Goal: Task Accomplishment & Management: Manage account settings

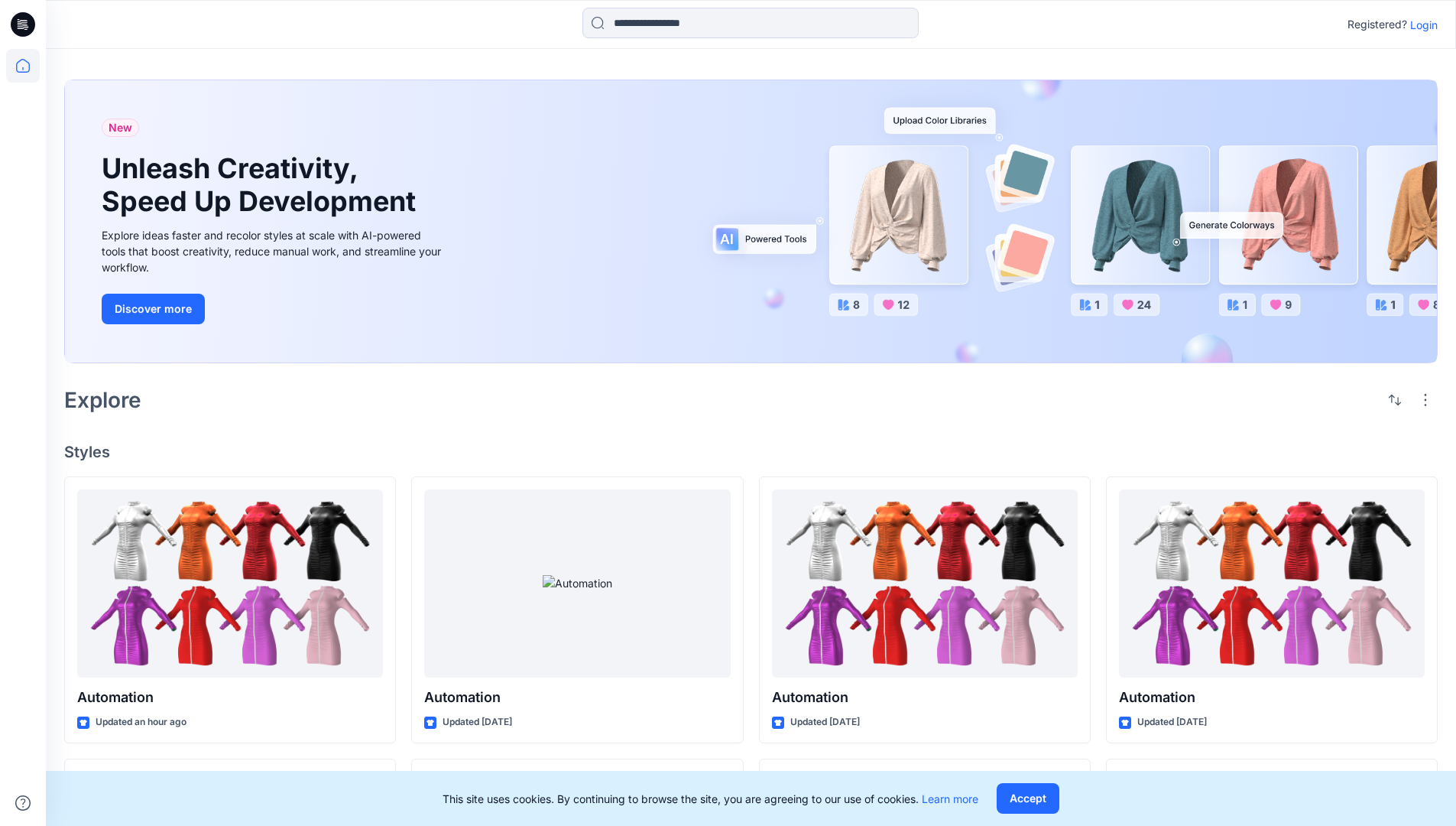
click at [1421, 25] on p "Login" at bounding box center [1424, 25] width 28 height 16
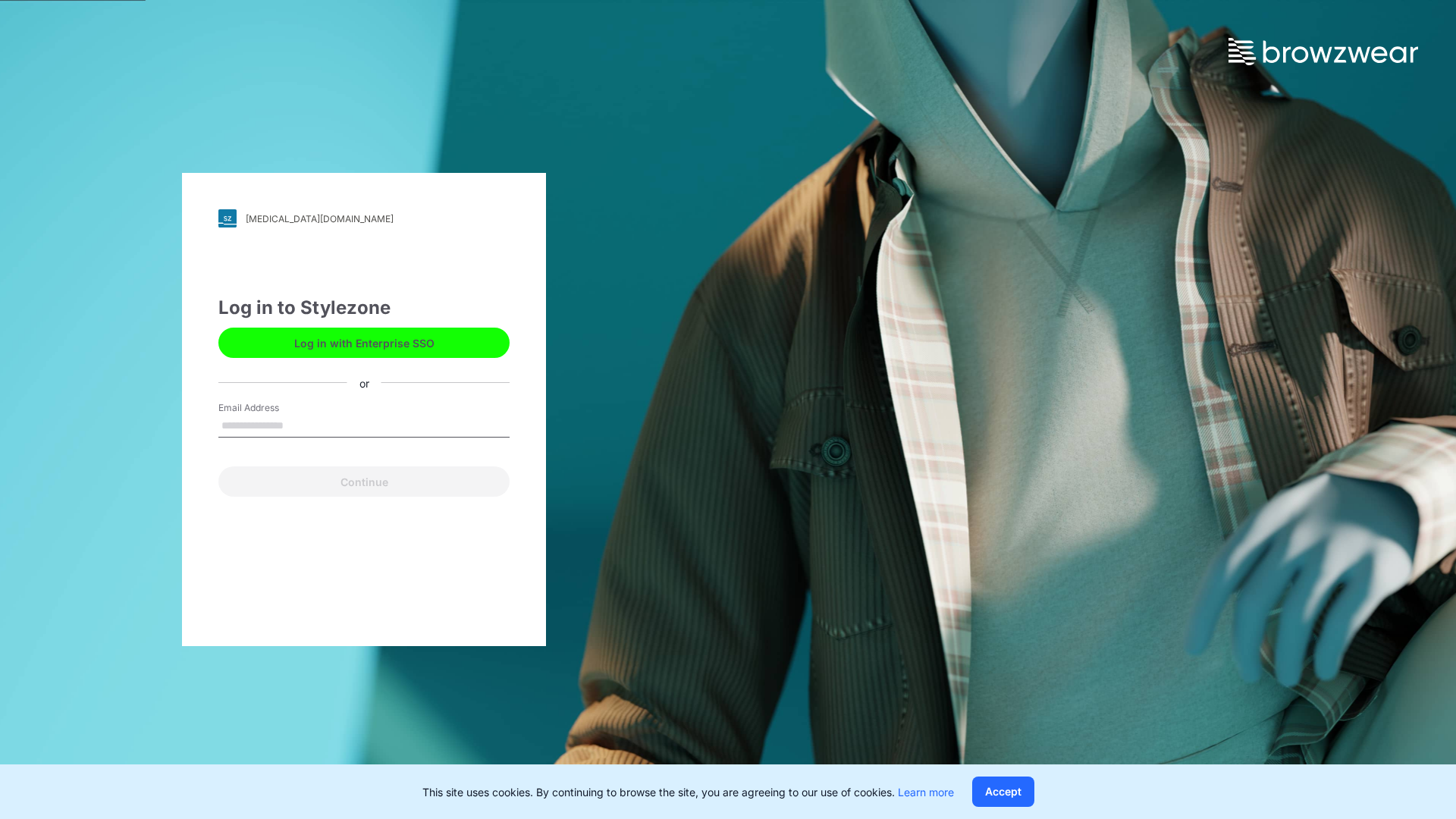
click at [299, 424] on input "Email Address" at bounding box center [363, 426] width 291 height 23
type input "**********"
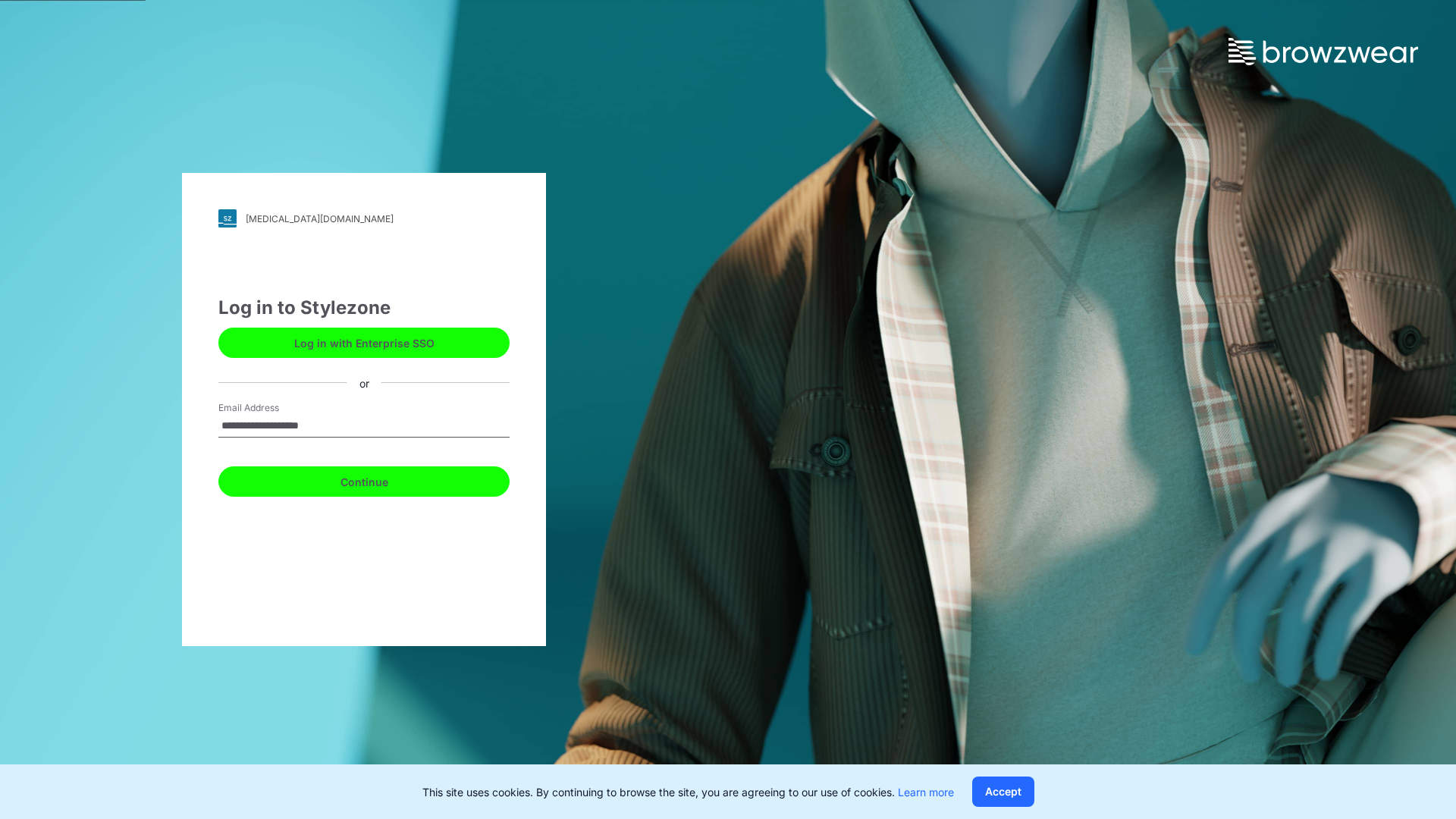
click at [381, 479] on button "Continue" at bounding box center [363, 482] width 291 height 31
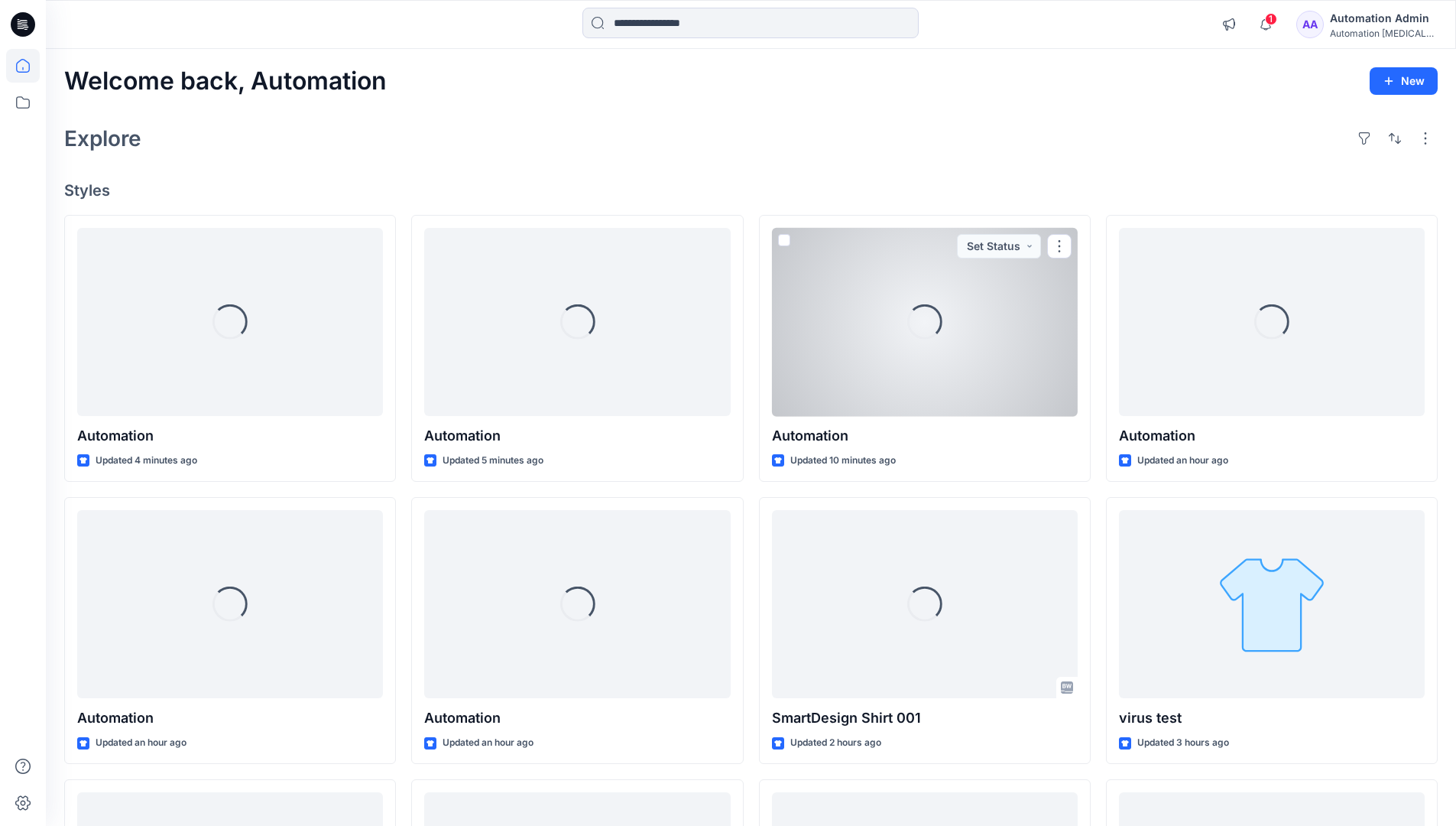
click at [29, 65] on icon at bounding box center [23, 65] width 14 height 14
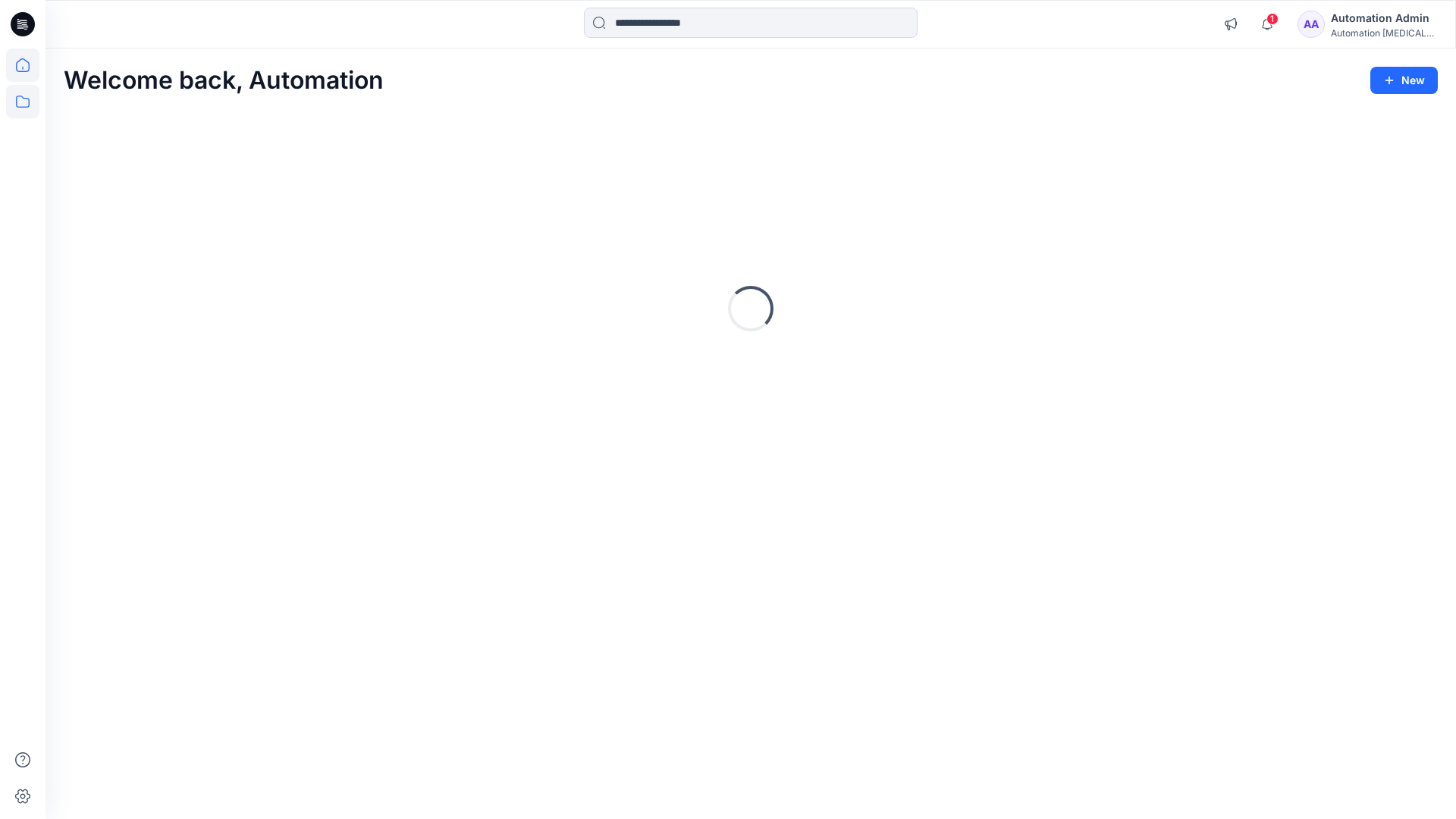
click at [23, 100] on icon at bounding box center [23, 102] width 34 height 34
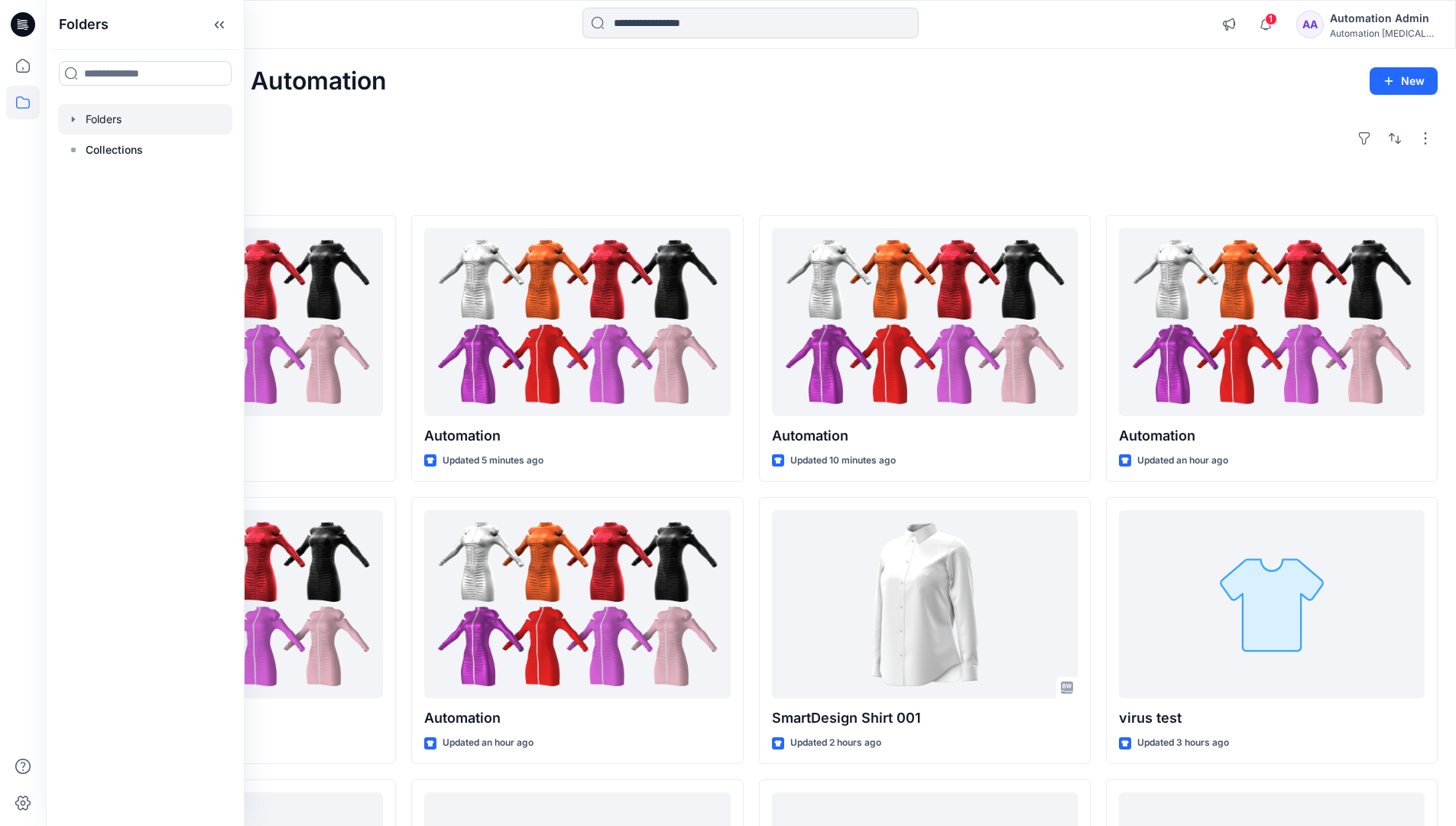
click at [108, 121] on div at bounding box center [145, 119] width 174 height 31
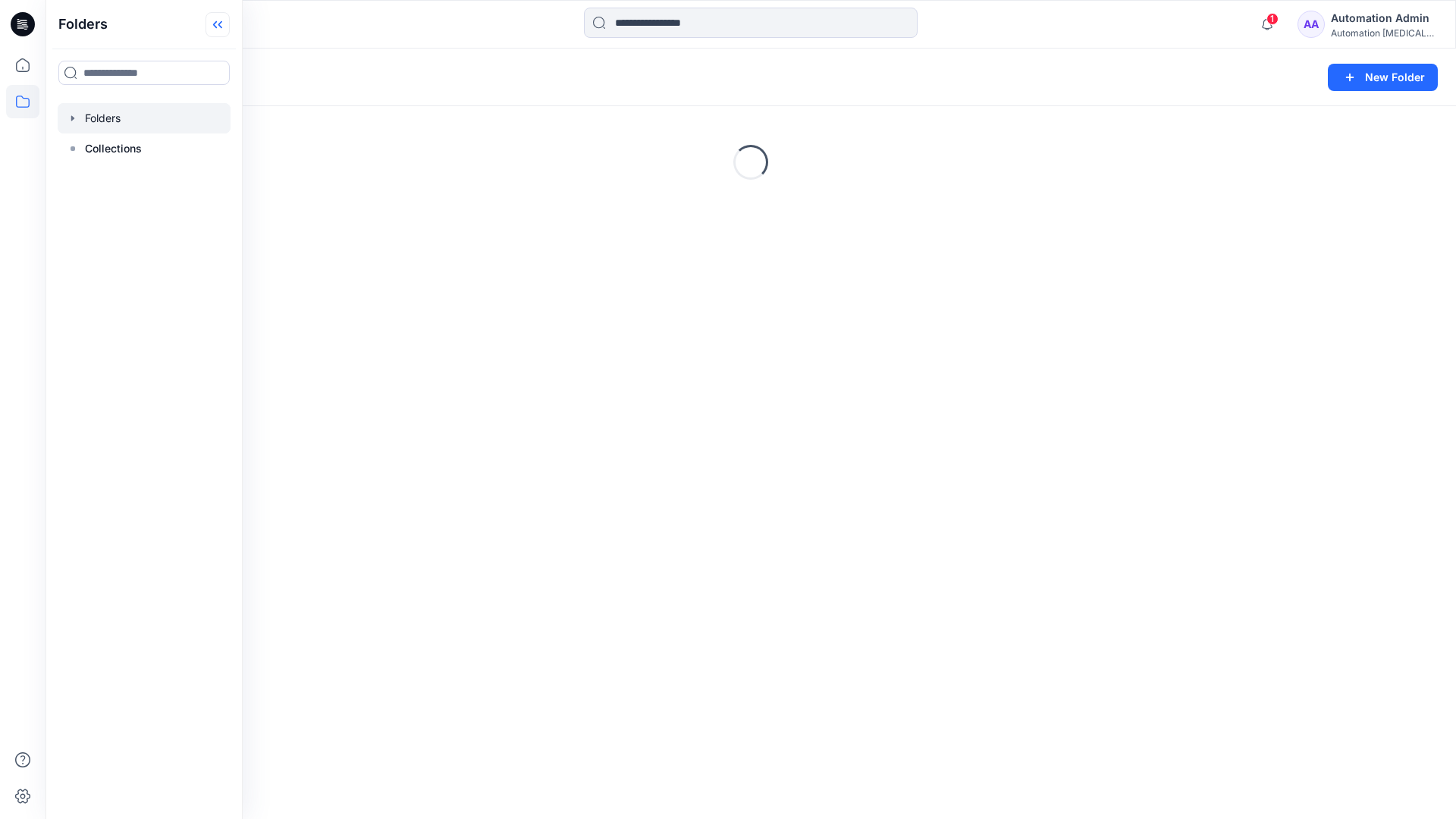
click at [224, 23] on icon at bounding box center [218, 24] width 24 height 25
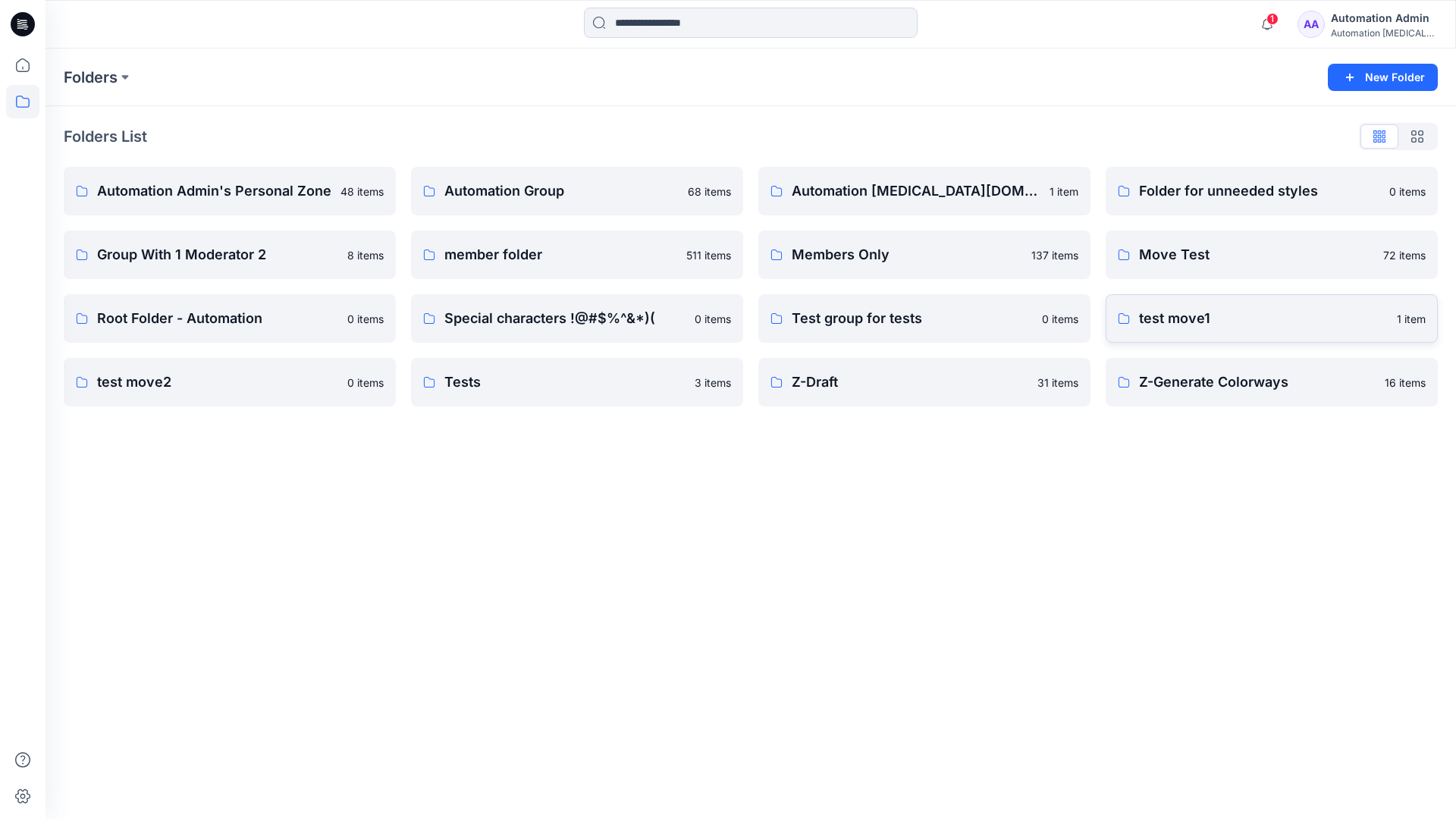
click at [1183, 319] on p "test move1" at bounding box center [1264, 318] width 249 height 21
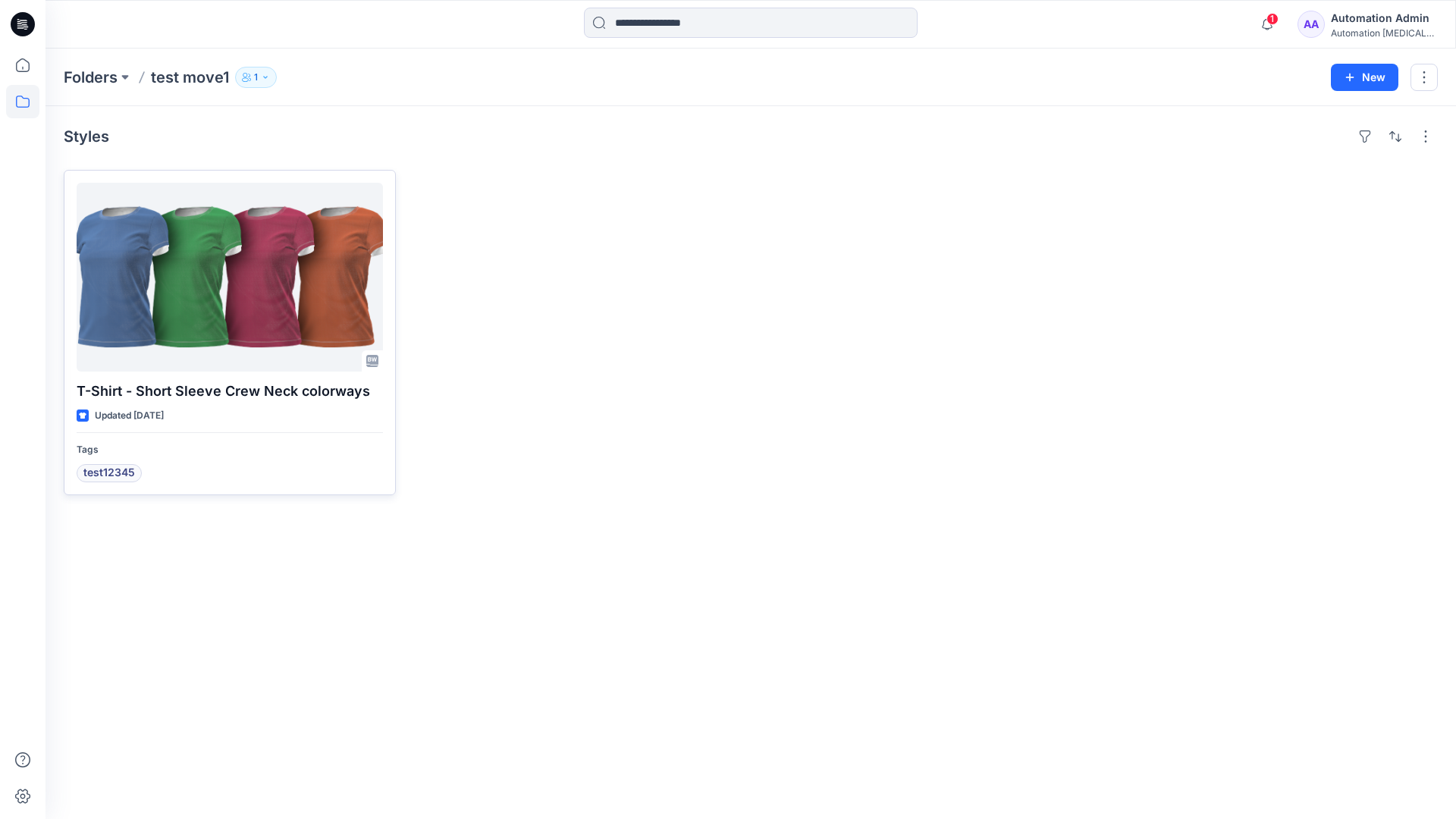
click at [210, 278] on div at bounding box center [229, 276] width 306 height 189
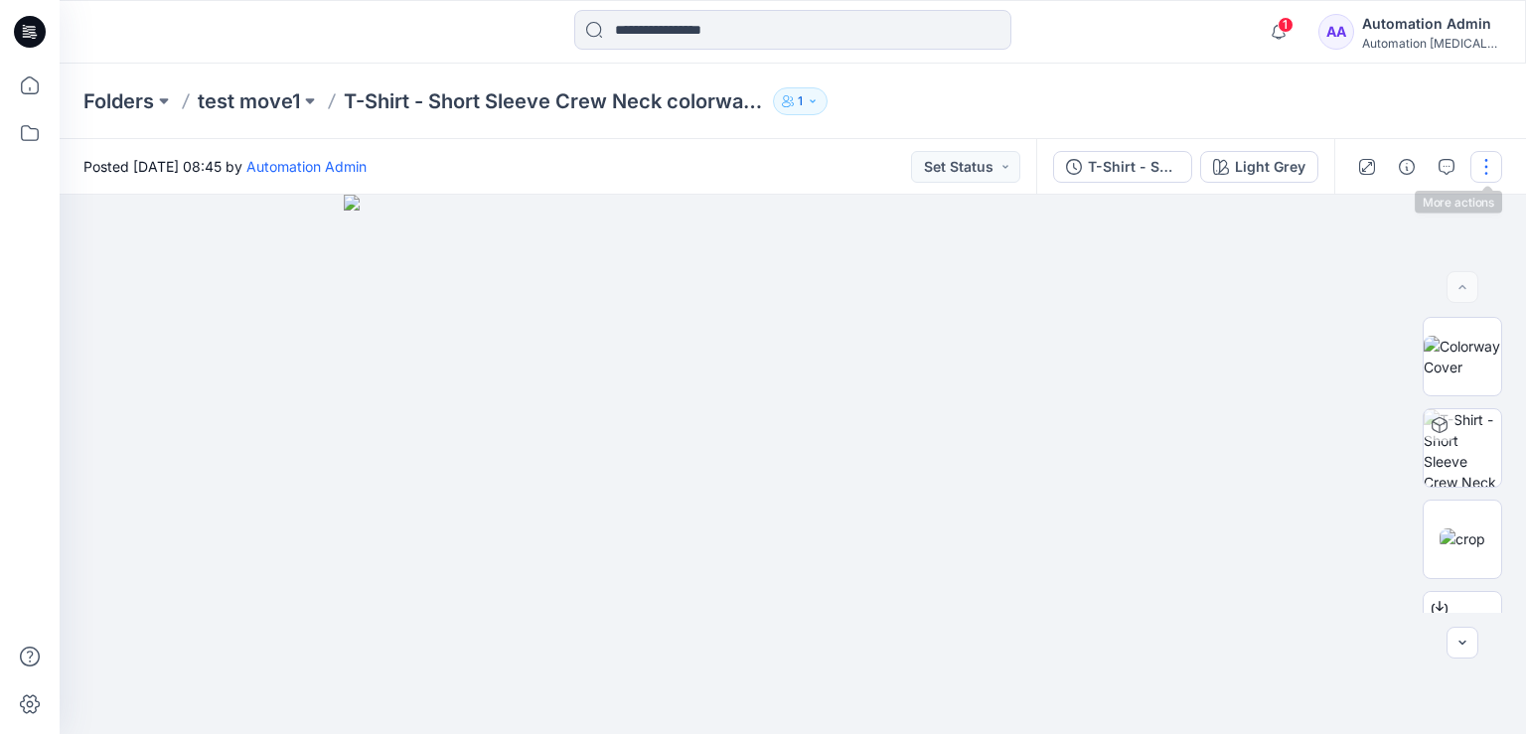
click at [1486, 166] on button "button" at bounding box center [1486, 167] width 32 height 32
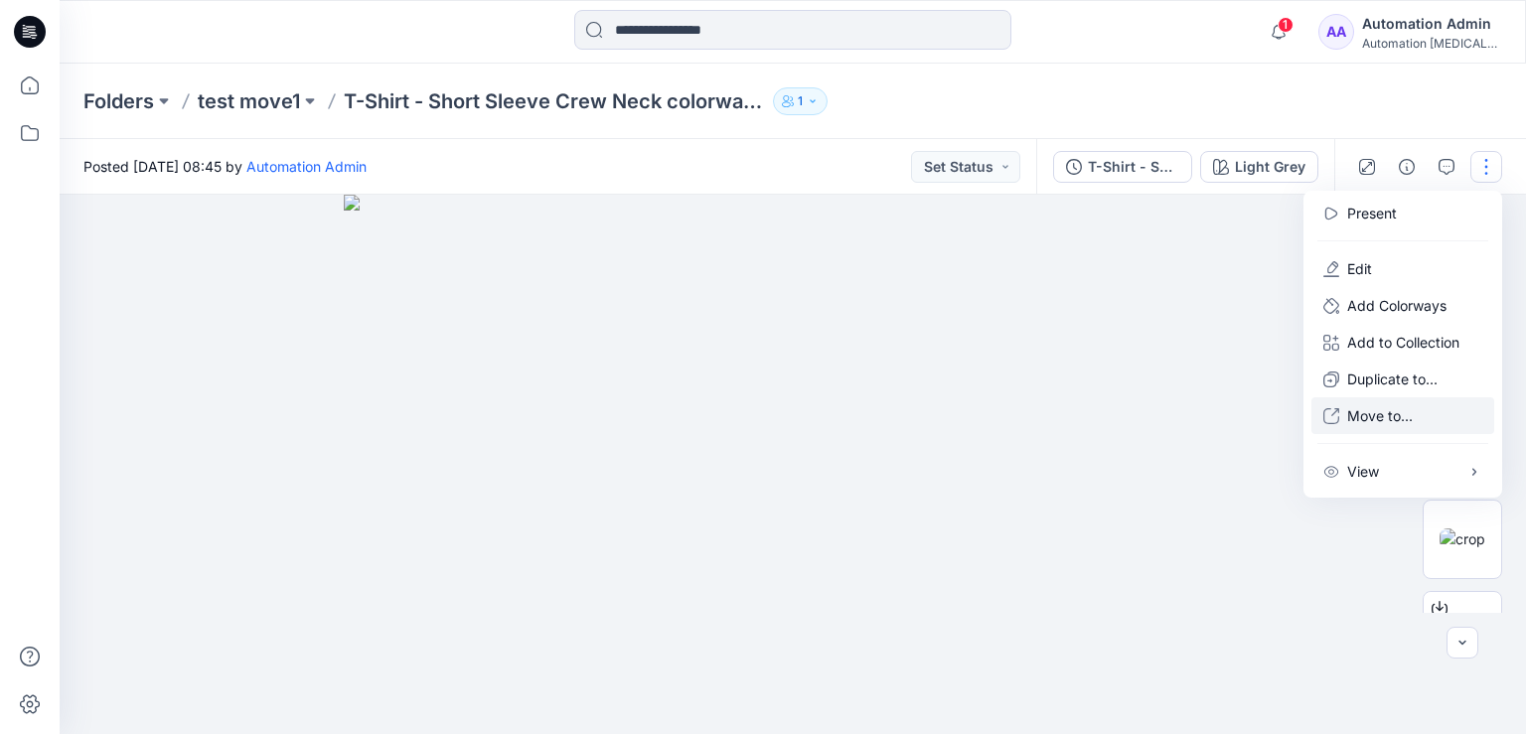
click at [1373, 416] on p "Move to..." at bounding box center [1380, 415] width 66 height 21
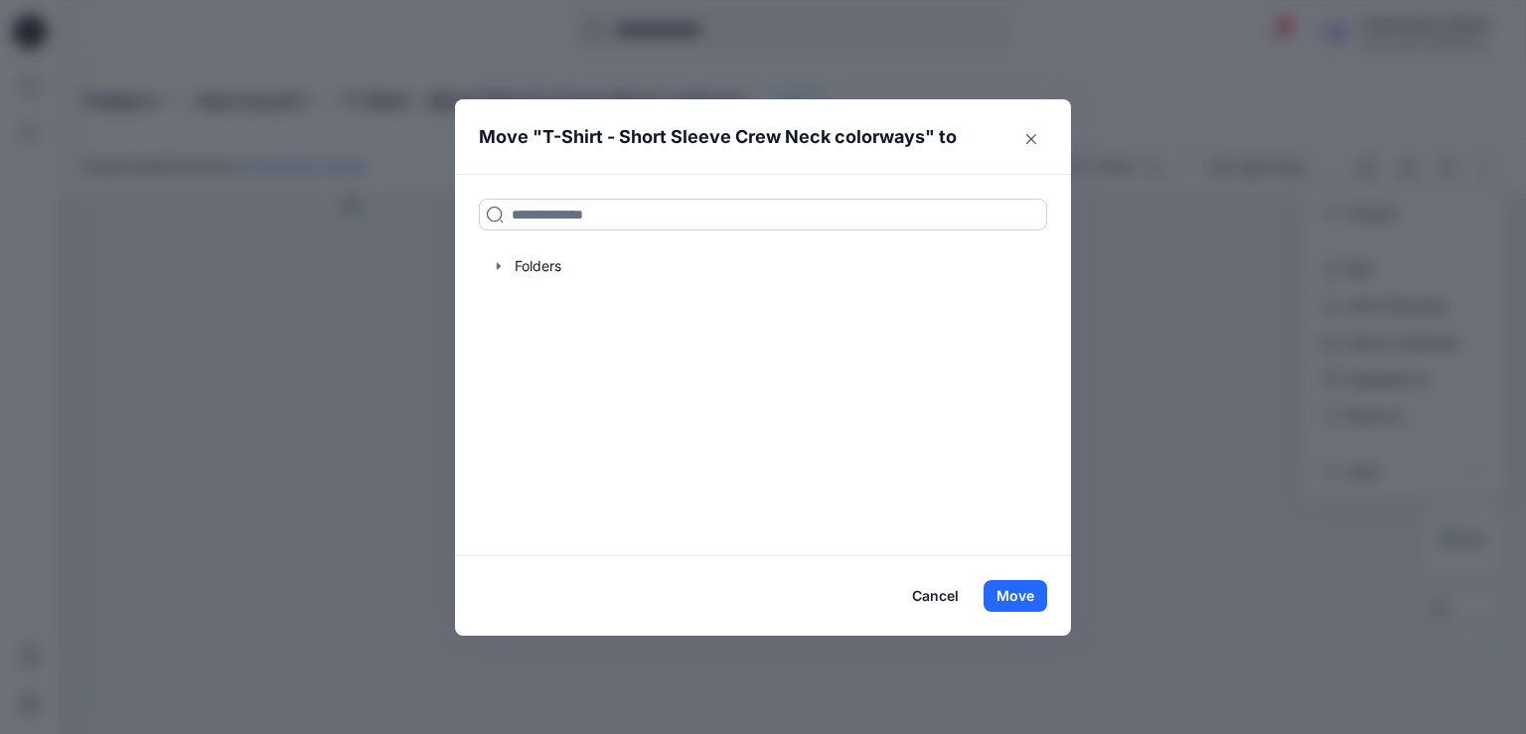
click at [532, 220] on input at bounding box center [763, 215] width 568 height 32
drag, startPoint x: 532, startPoint y: 220, endPoint x: 480, endPoint y: 215, distance: 52.9
click at [480, 215] on input at bounding box center [763, 215] width 568 height 32
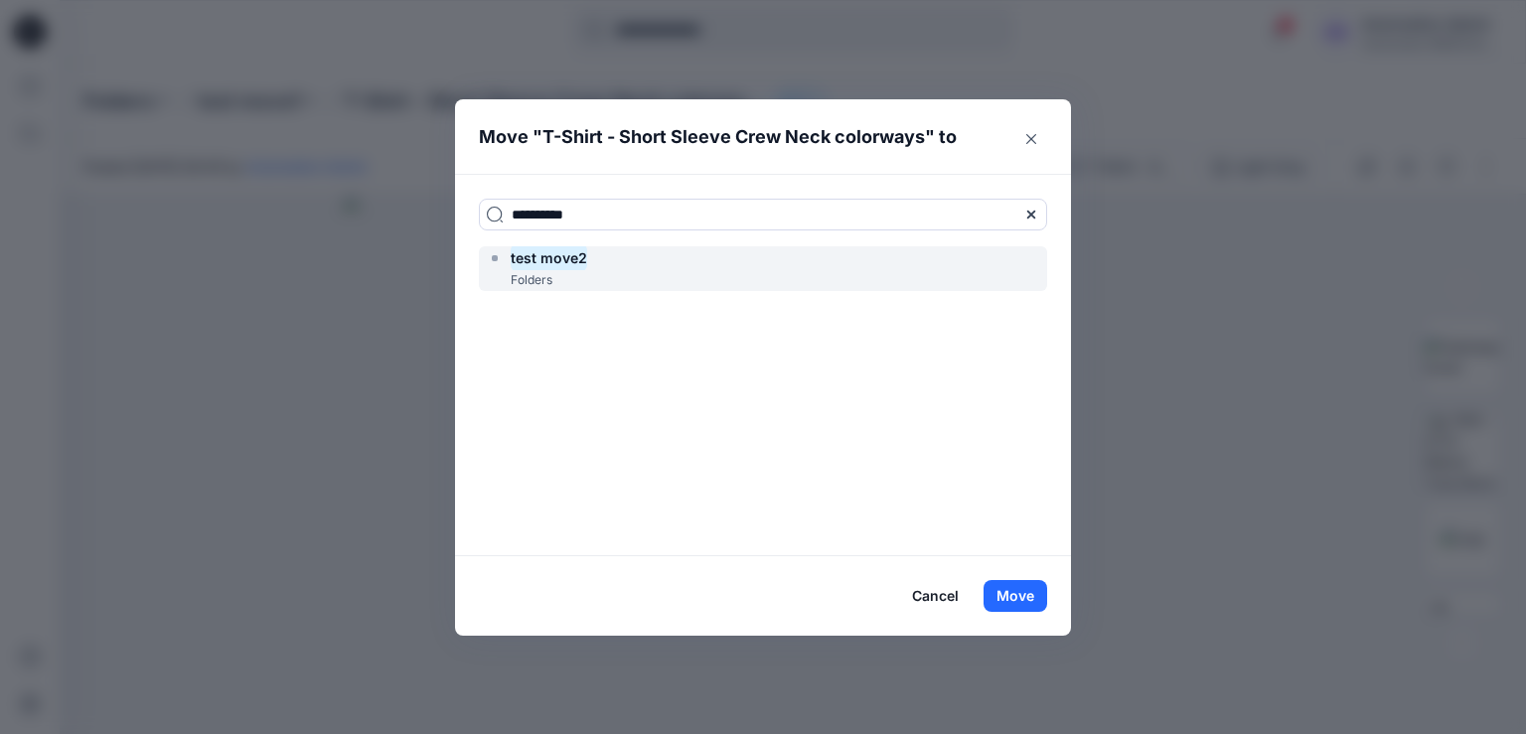
type input "**********"
click at [562, 264] on mark "test move2" at bounding box center [549, 257] width 76 height 27
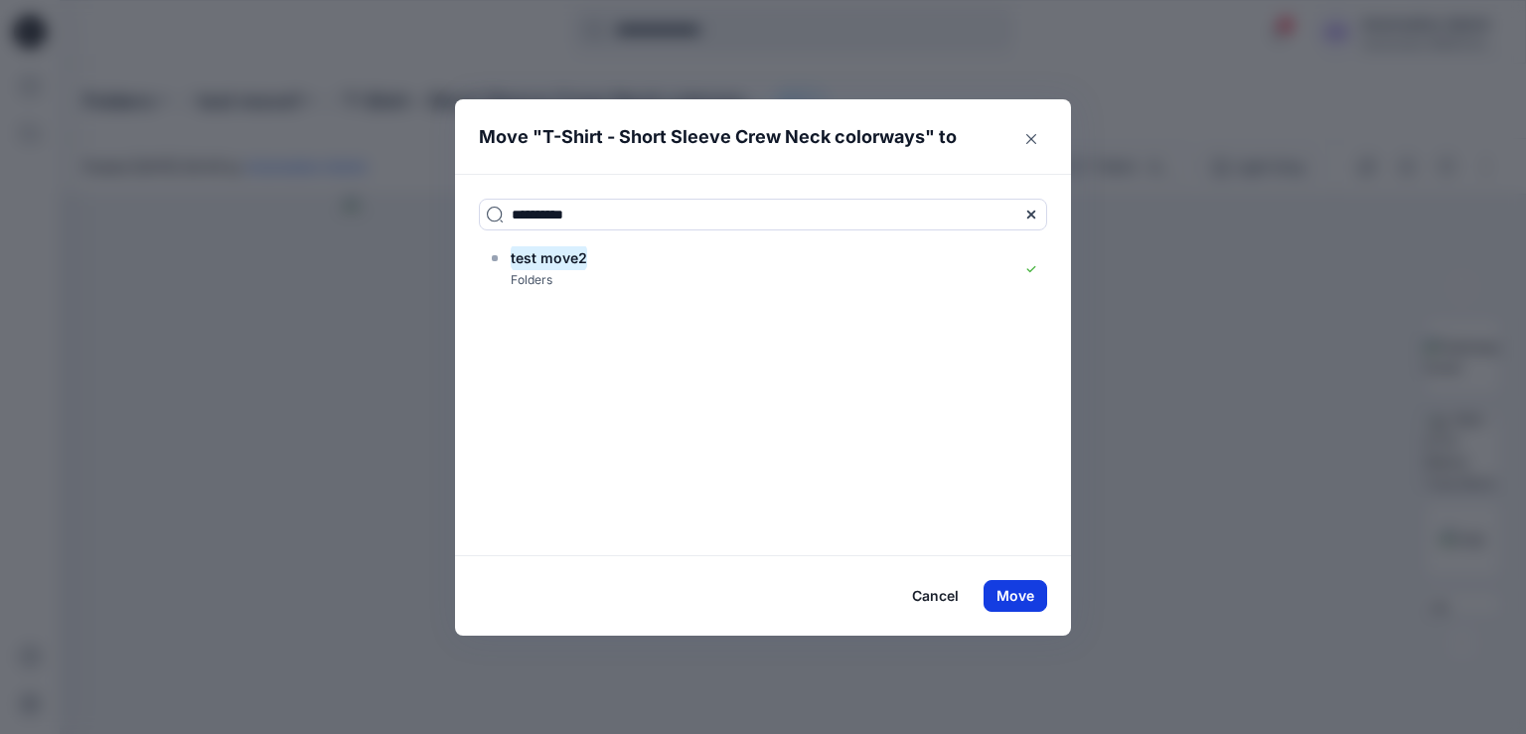
click at [1011, 595] on button "Move" at bounding box center [1015, 596] width 64 height 32
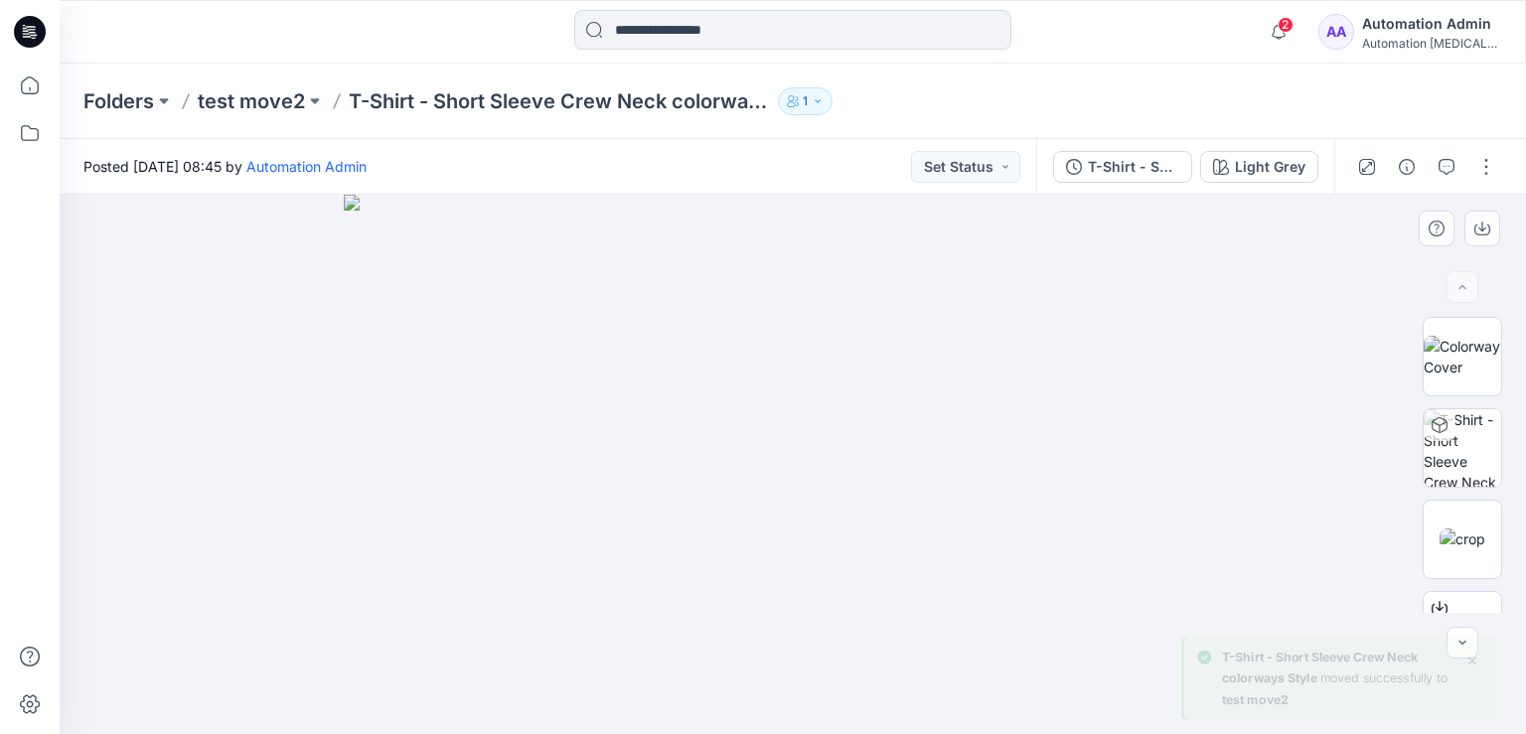
click at [223, 309] on div at bounding box center [793, 464] width 1466 height 539
click at [1486, 170] on button "button" at bounding box center [1486, 167] width 32 height 32
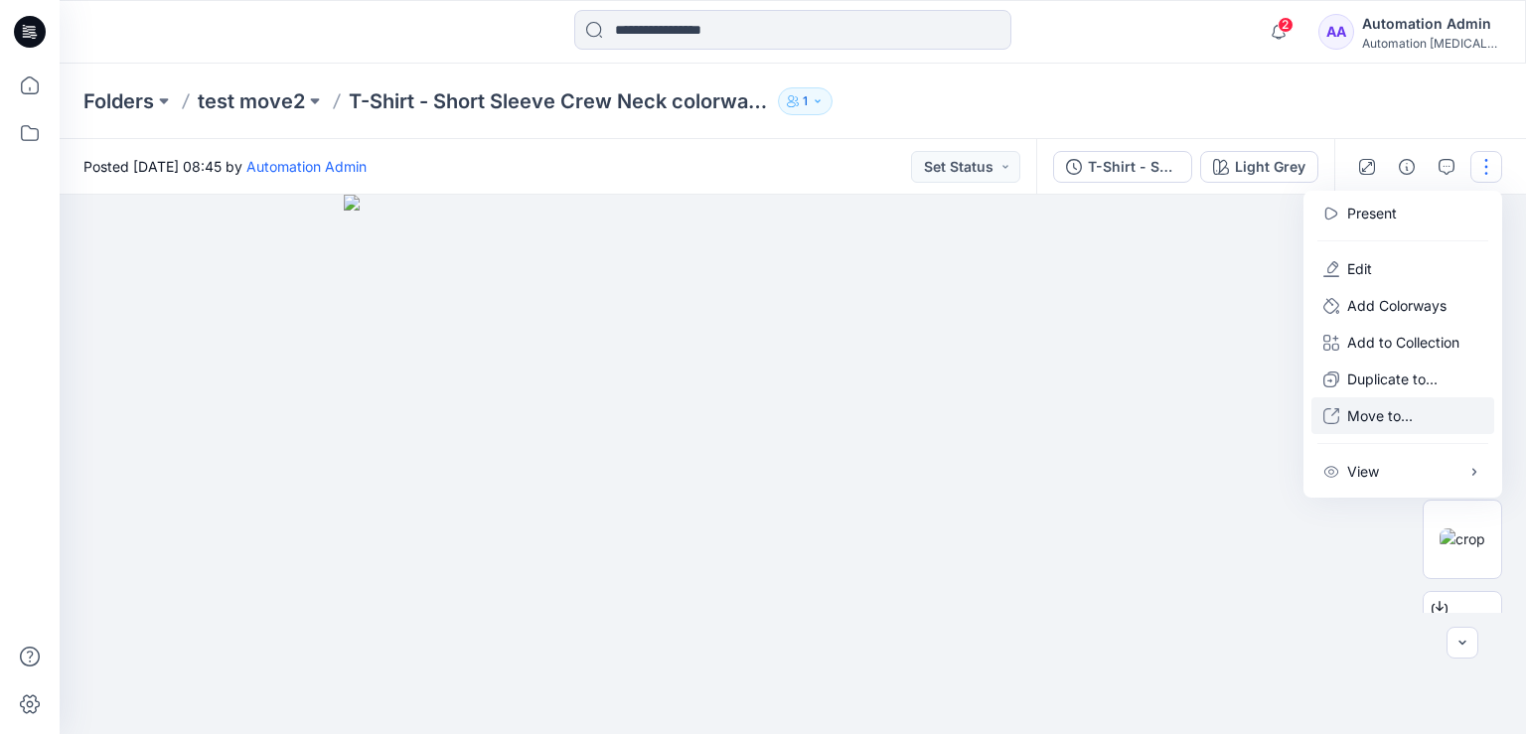
click at [1371, 417] on p "Move to..." at bounding box center [1380, 415] width 66 height 21
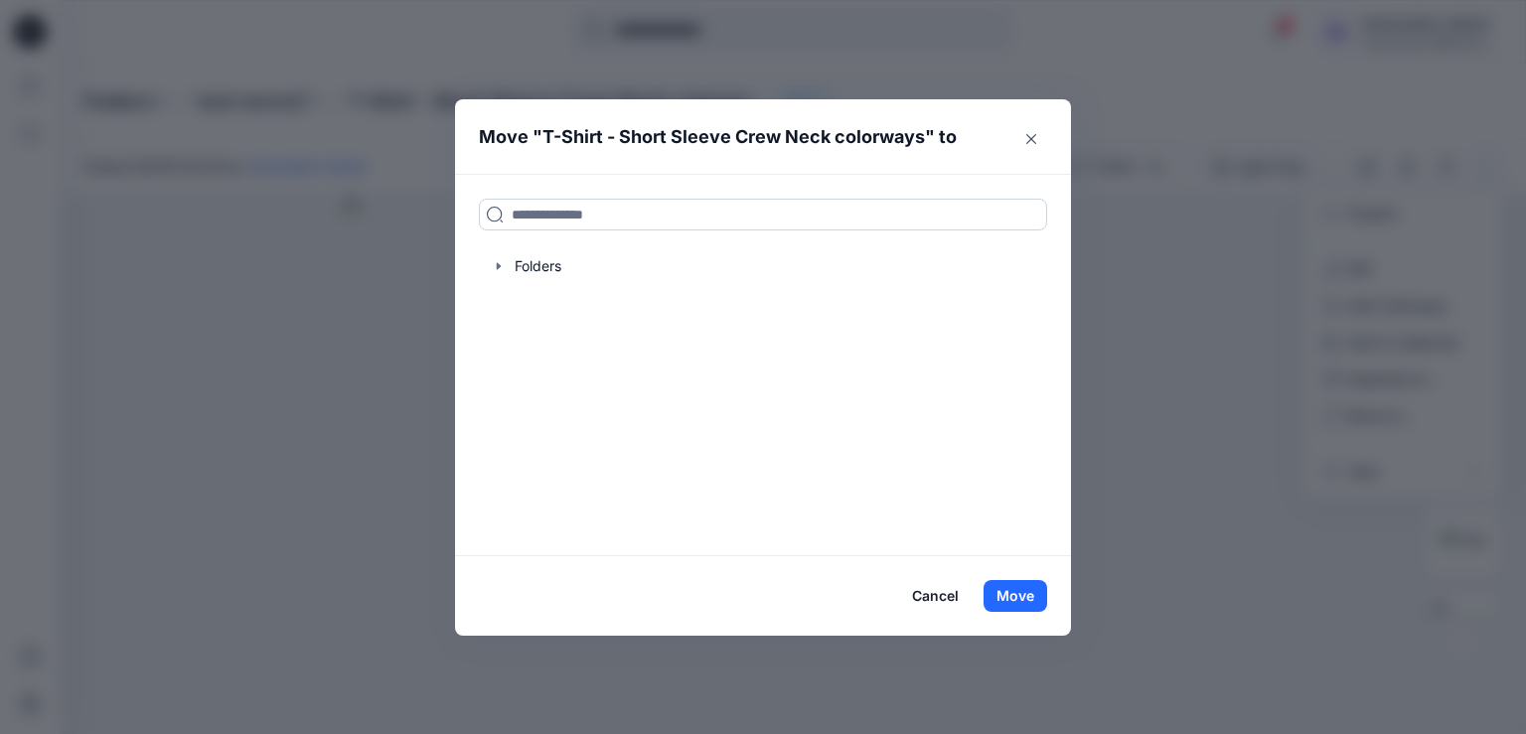
click at [666, 212] on input at bounding box center [763, 215] width 568 height 32
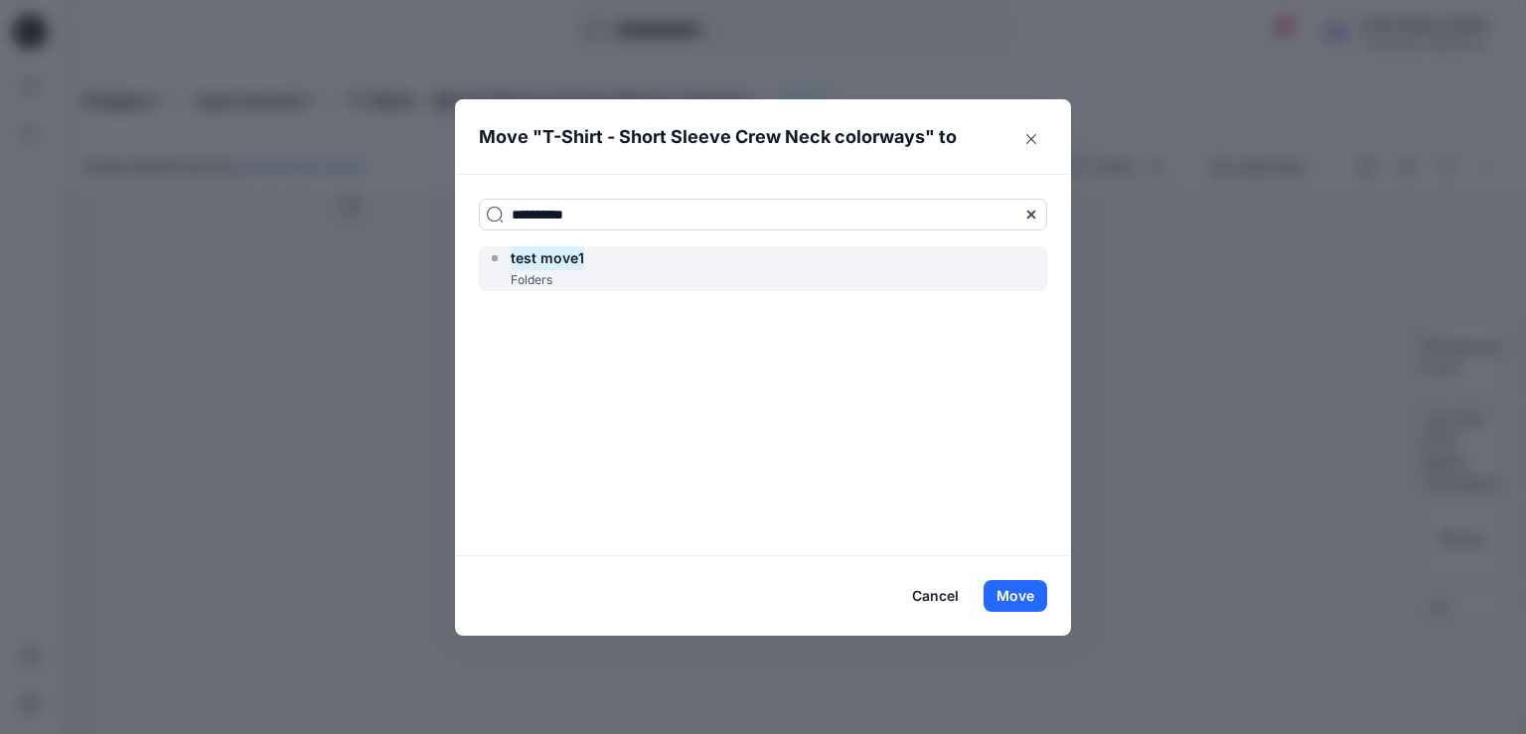
type input "**********"
click at [634, 262] on div "test move1 Folders" at bounding box center [763, 268] width 568 height 45
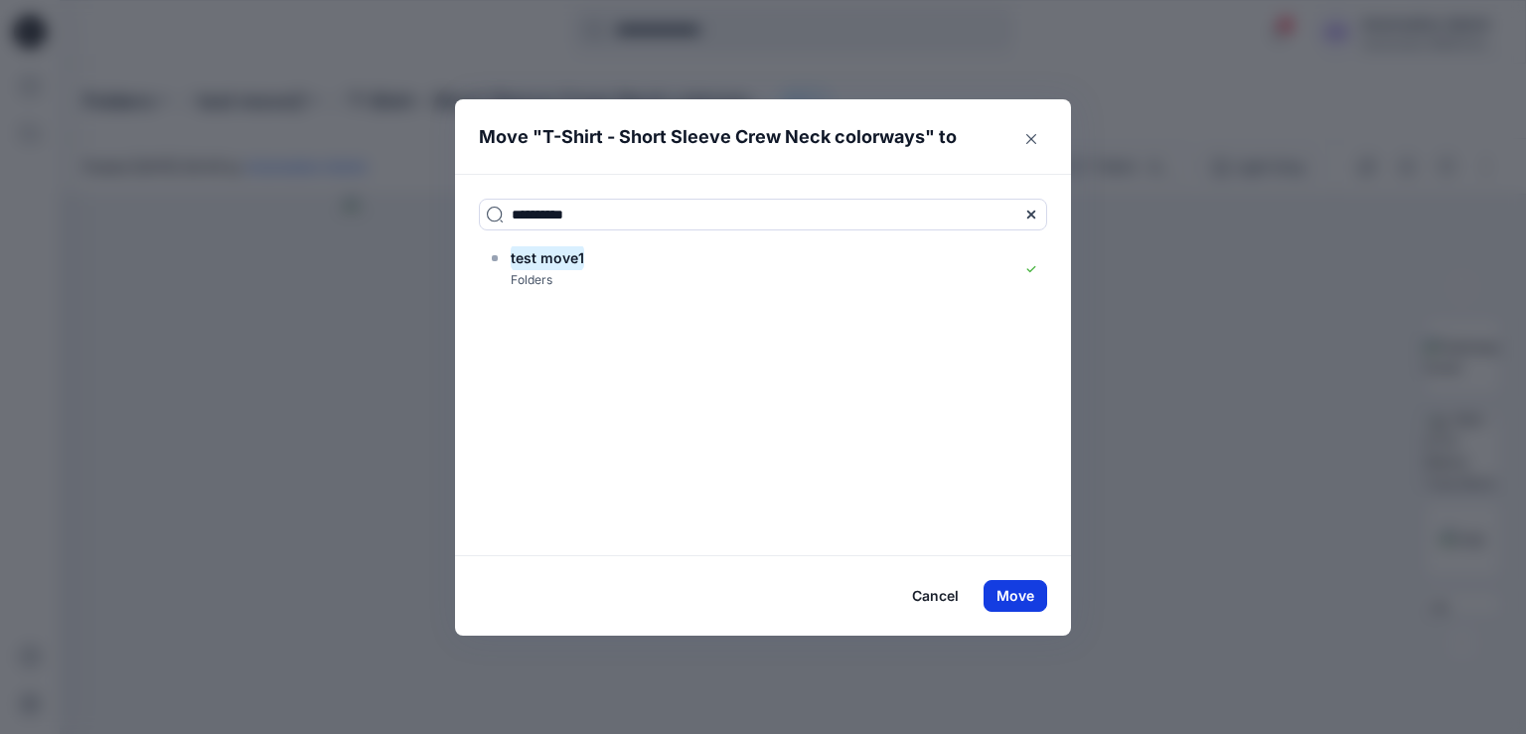
click at [1020, 594] on button "Move" at bounding box center [1015, 596] width 64 height 32
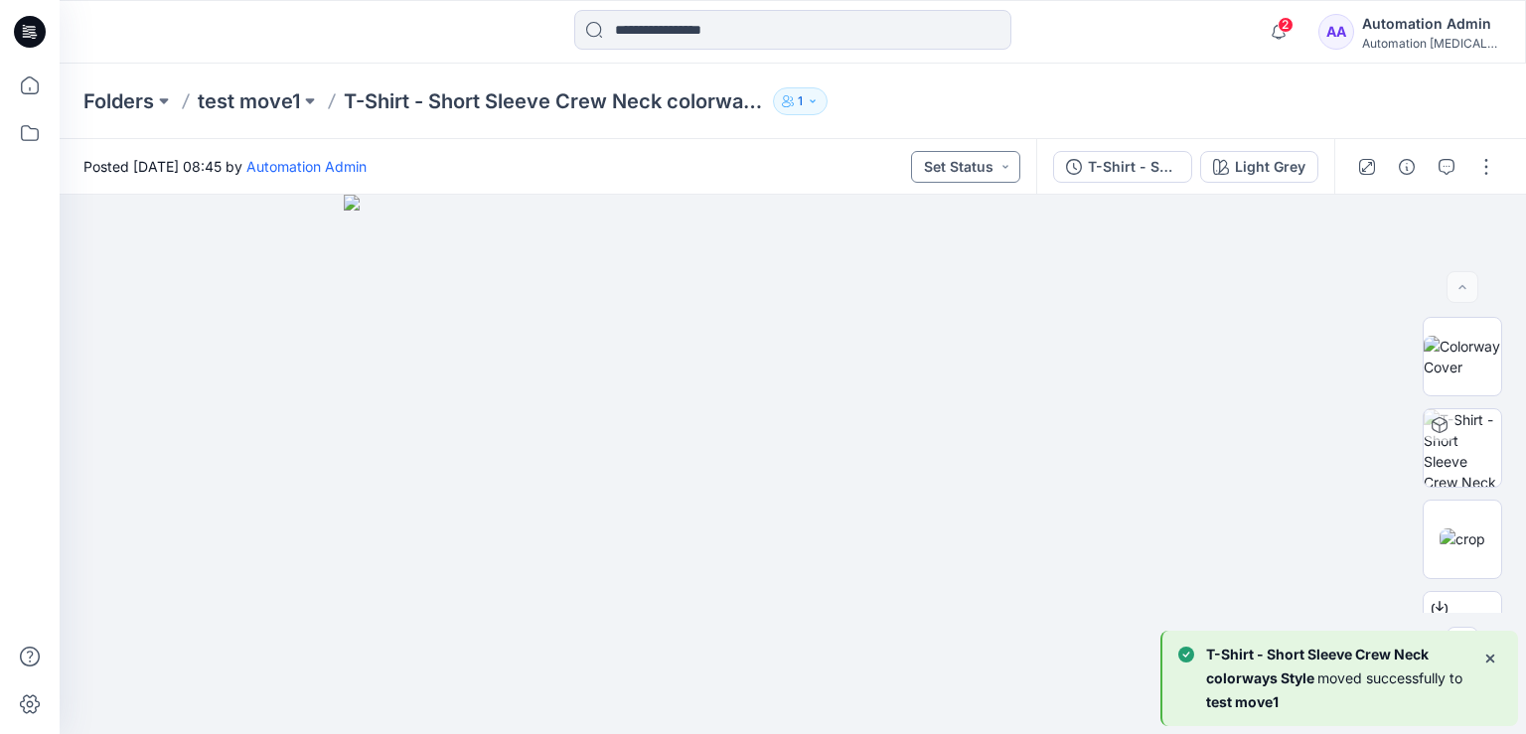
click at [985, 162] on button "Set Status" at bounding box center [965, 167] width 109 height 32
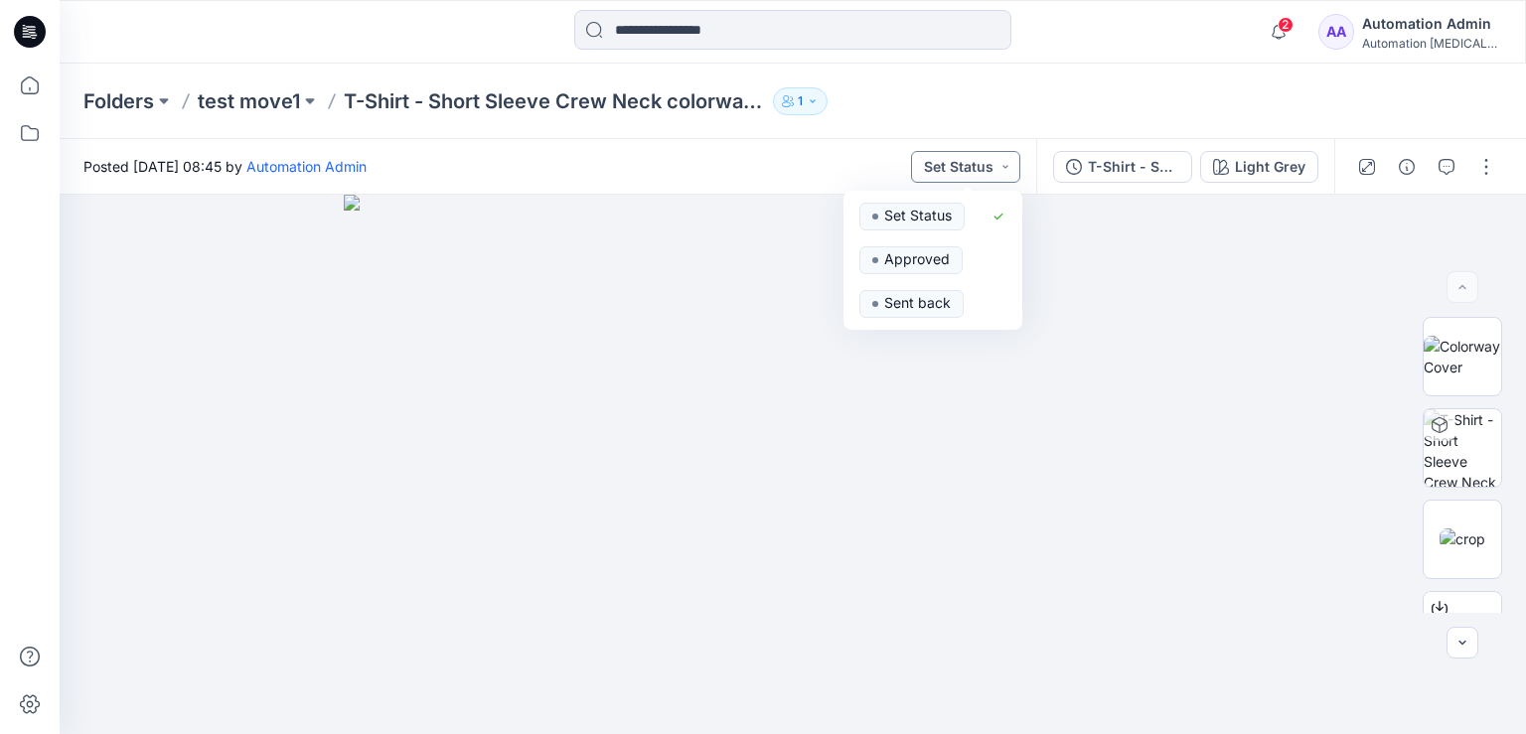
click at [982, 165] on button "Set Status" at bounding box center [965, 167] width 109 height 32
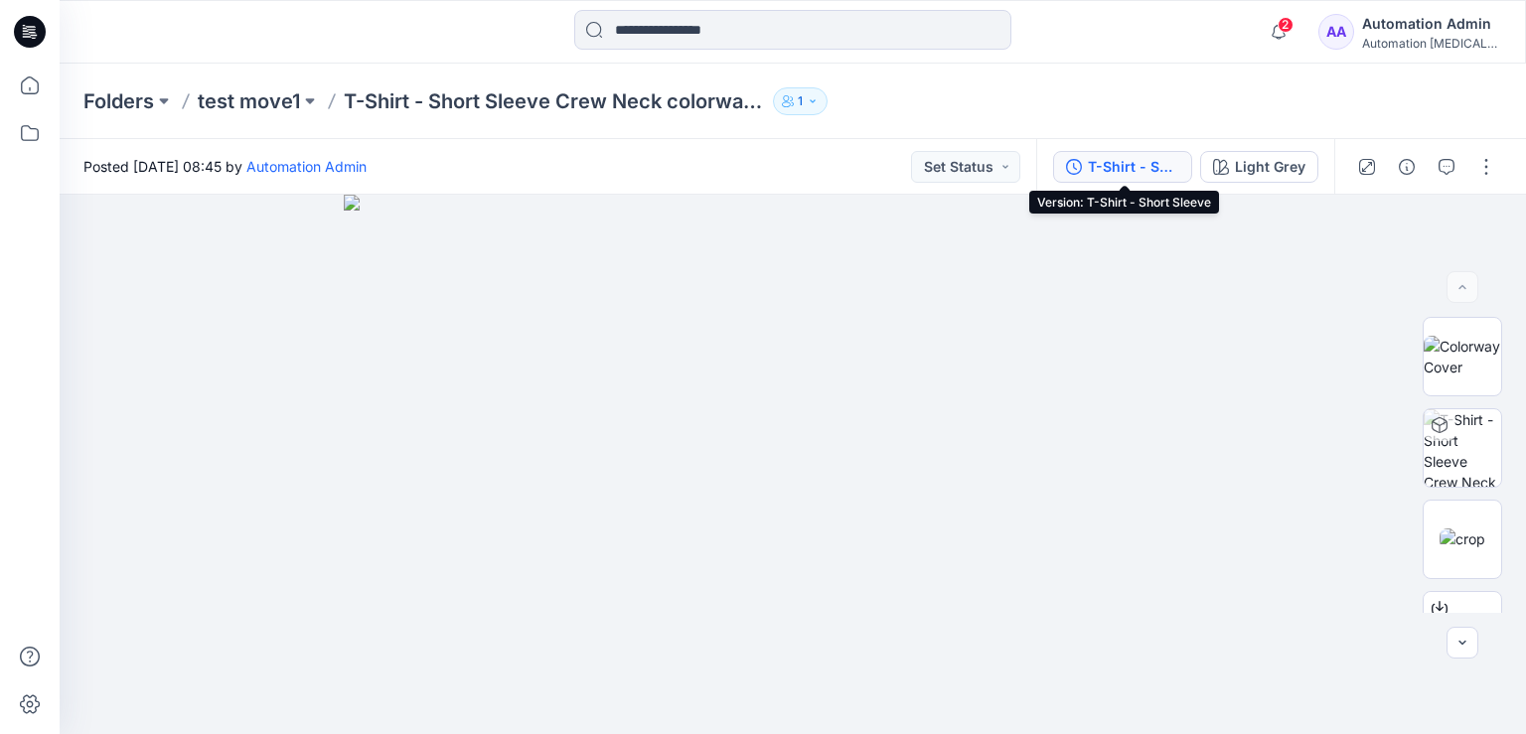
click at [1185, 162] on button "T-Shirt - Short Sleeve" at bounding box center [1122, 167] width 139 height 32
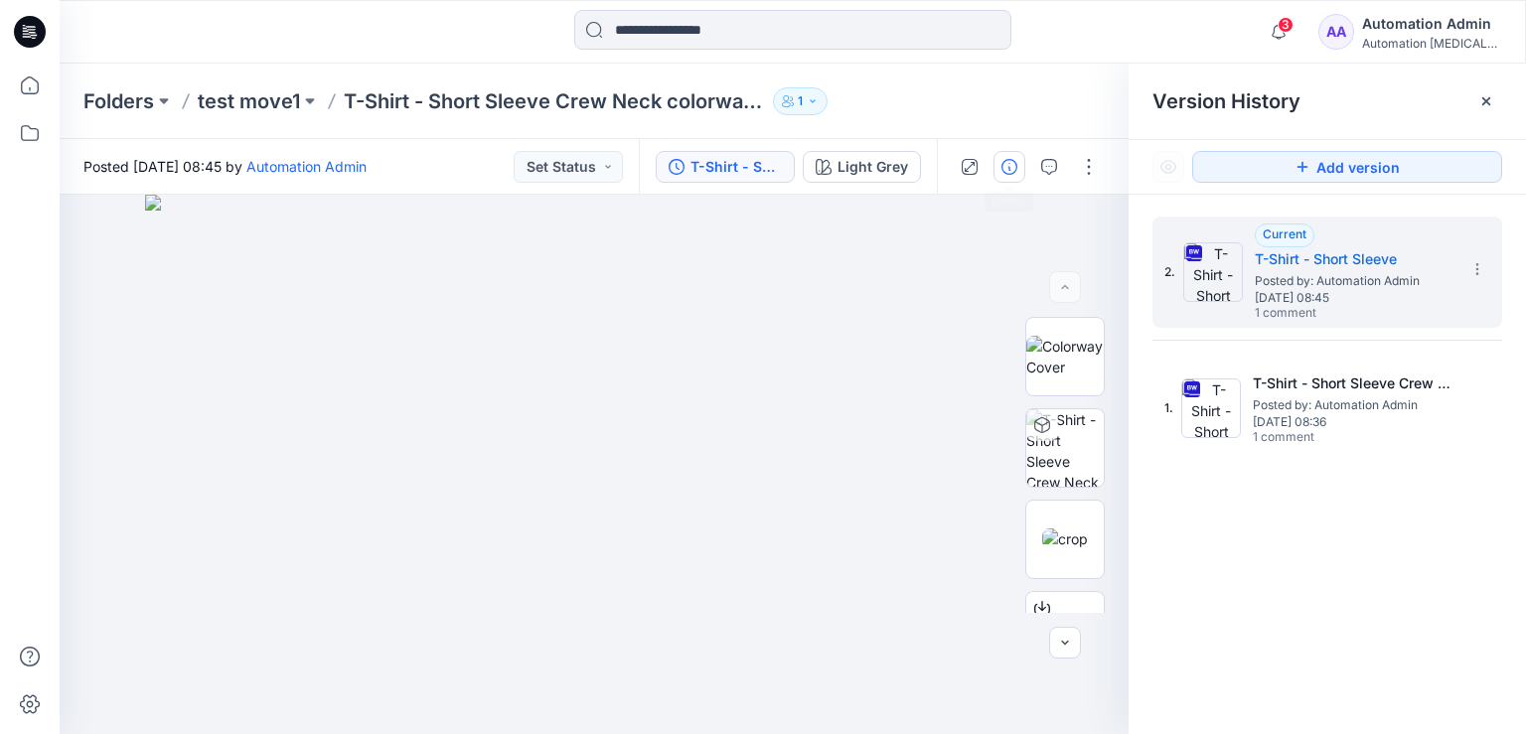
click at [1004, 169] on icon "button" at bounding box center [1009, 167] width 16 height 16
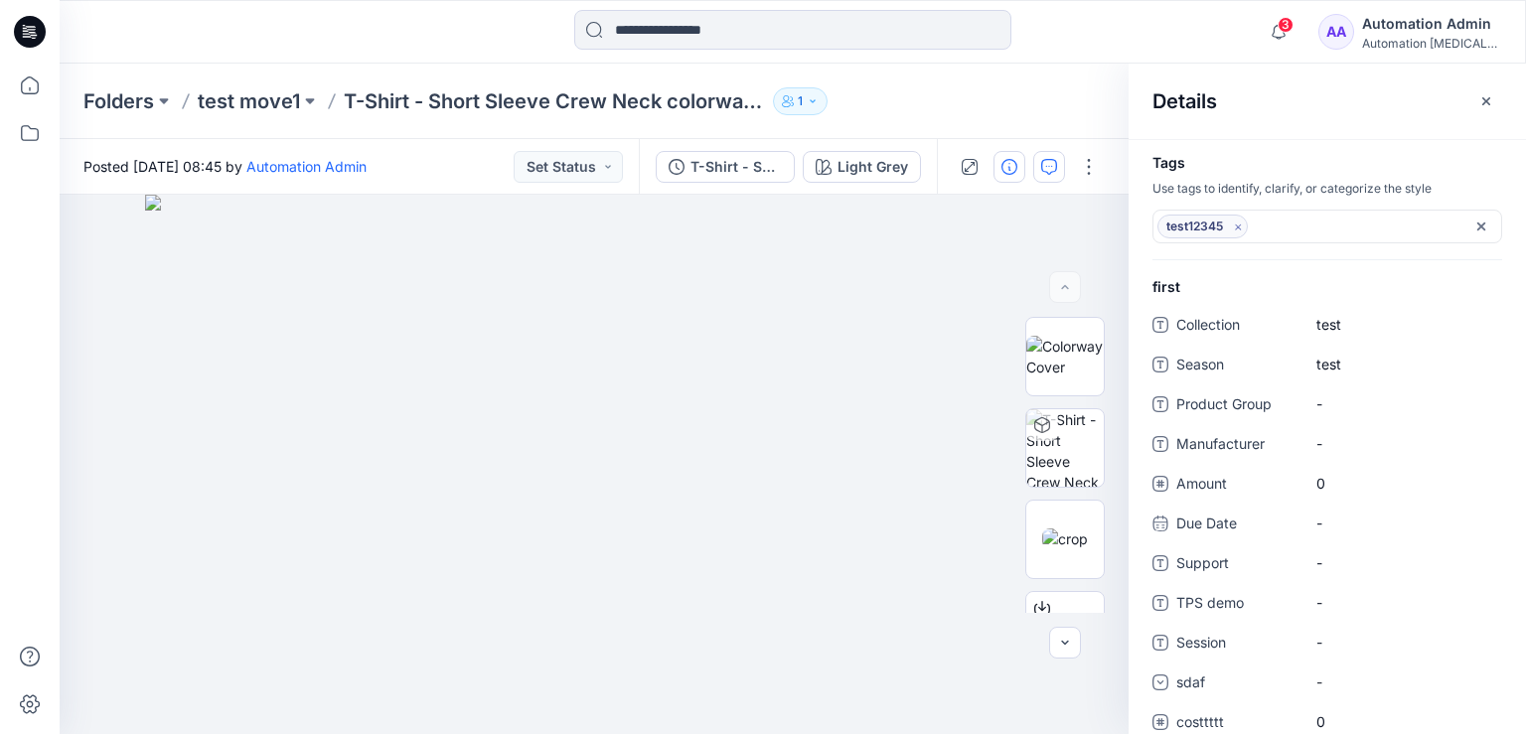
click at [1056, 169] on icon "button" at bounding box center [1049, 167] width 16 height 16
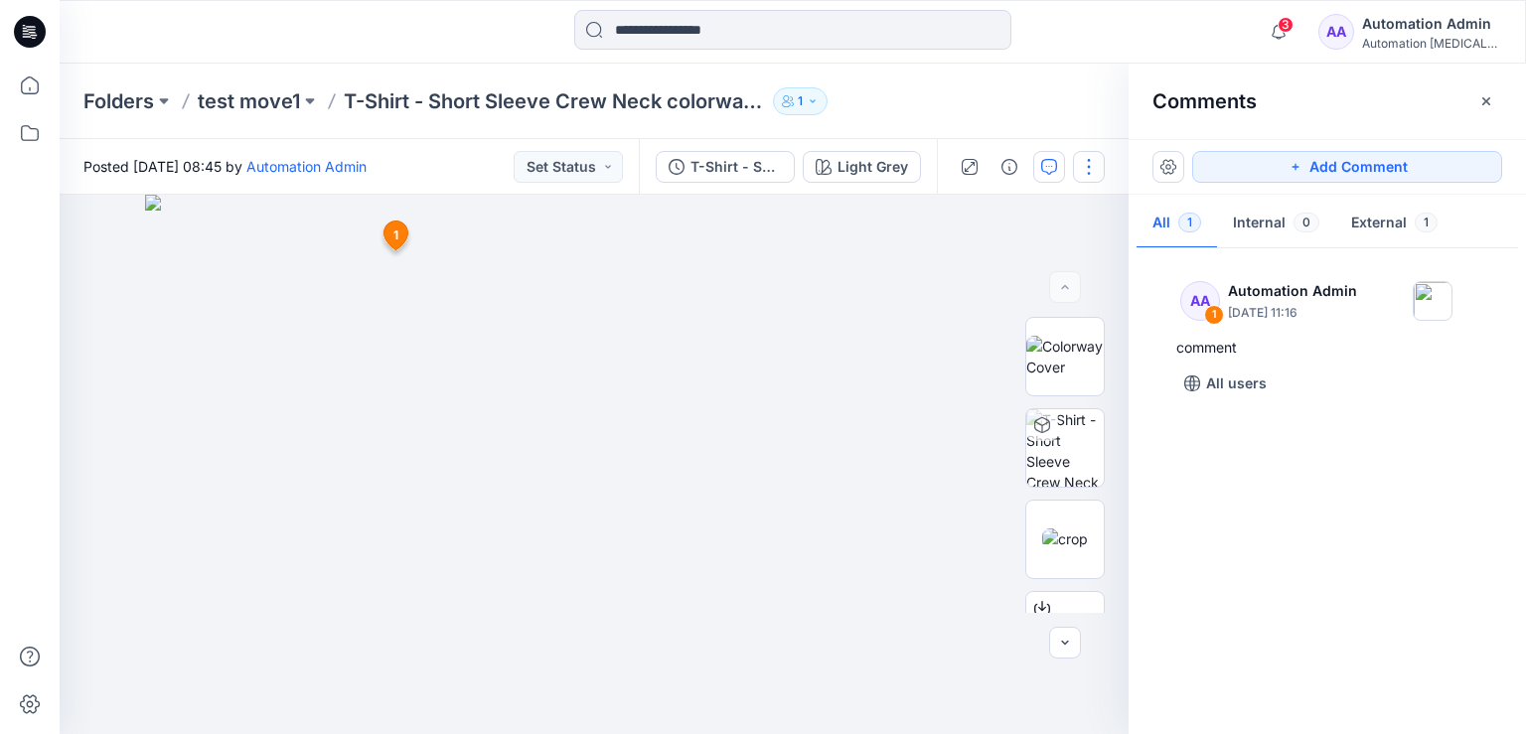
click at [1089, 164] on button "button" at bounding box center [1089, 167] width 32 height 32
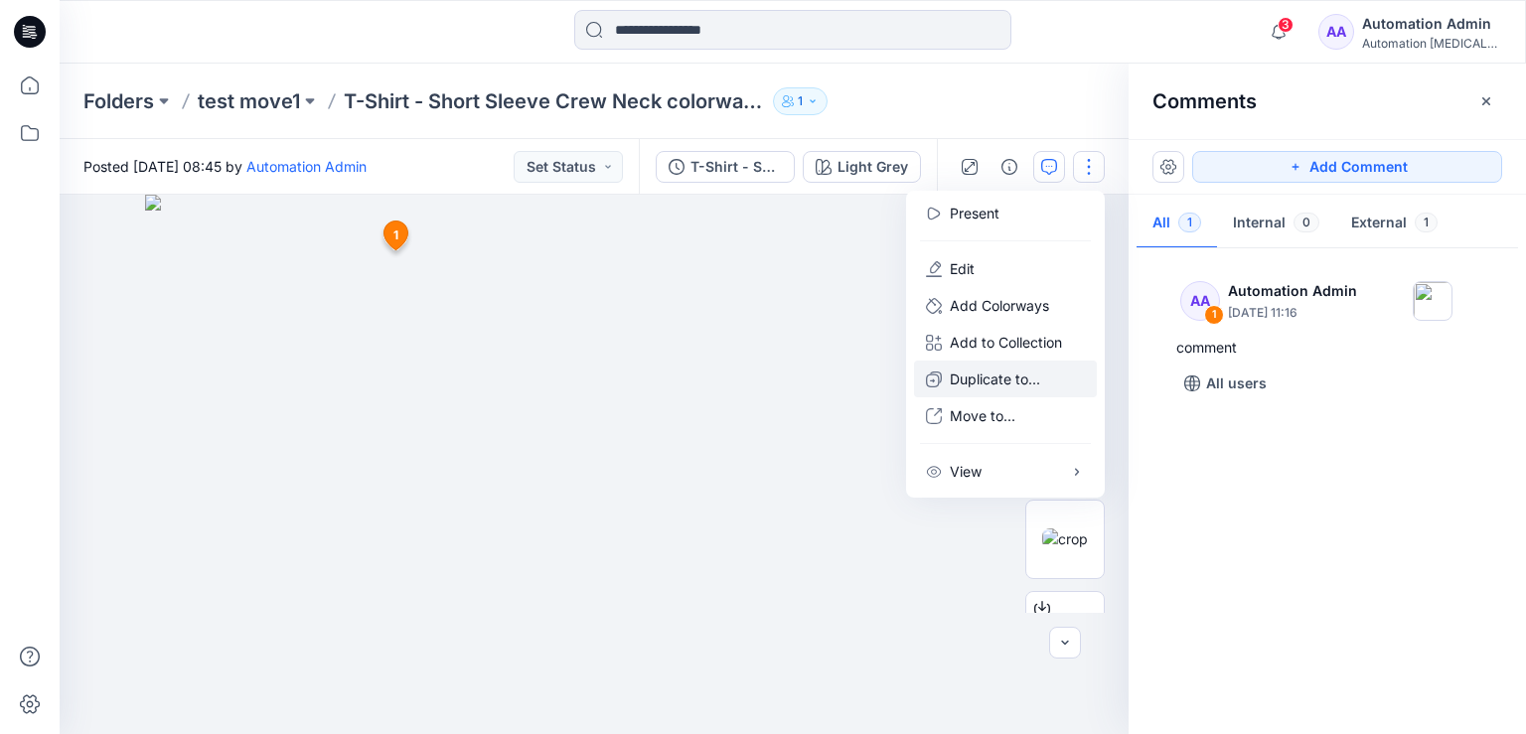
click at [997, 378] on p "Duplicate to..." at bounding box center [995, 379] width 90 height 21
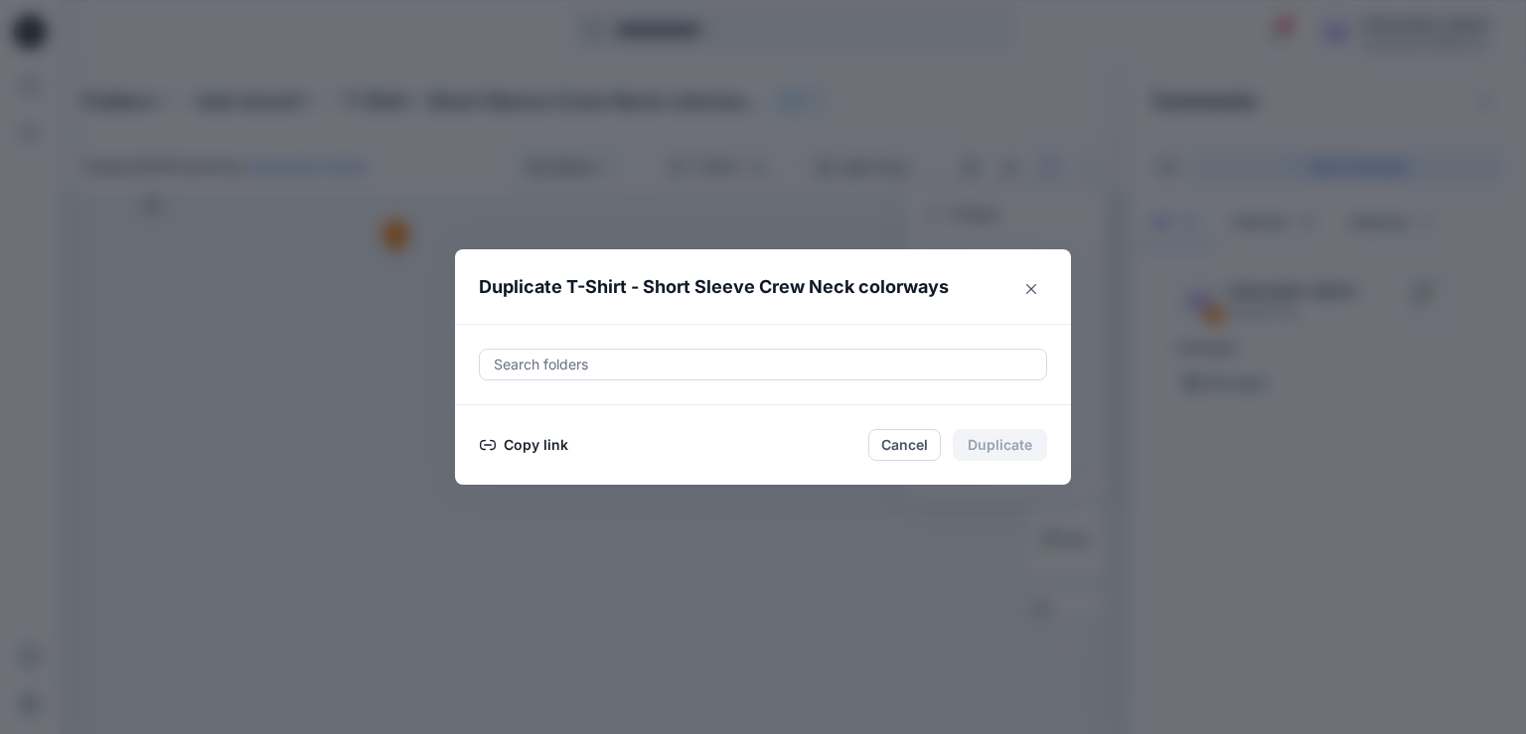
click at [523, 444] on button "Copy link" at bounding box center [524, 445] width 90 height 24
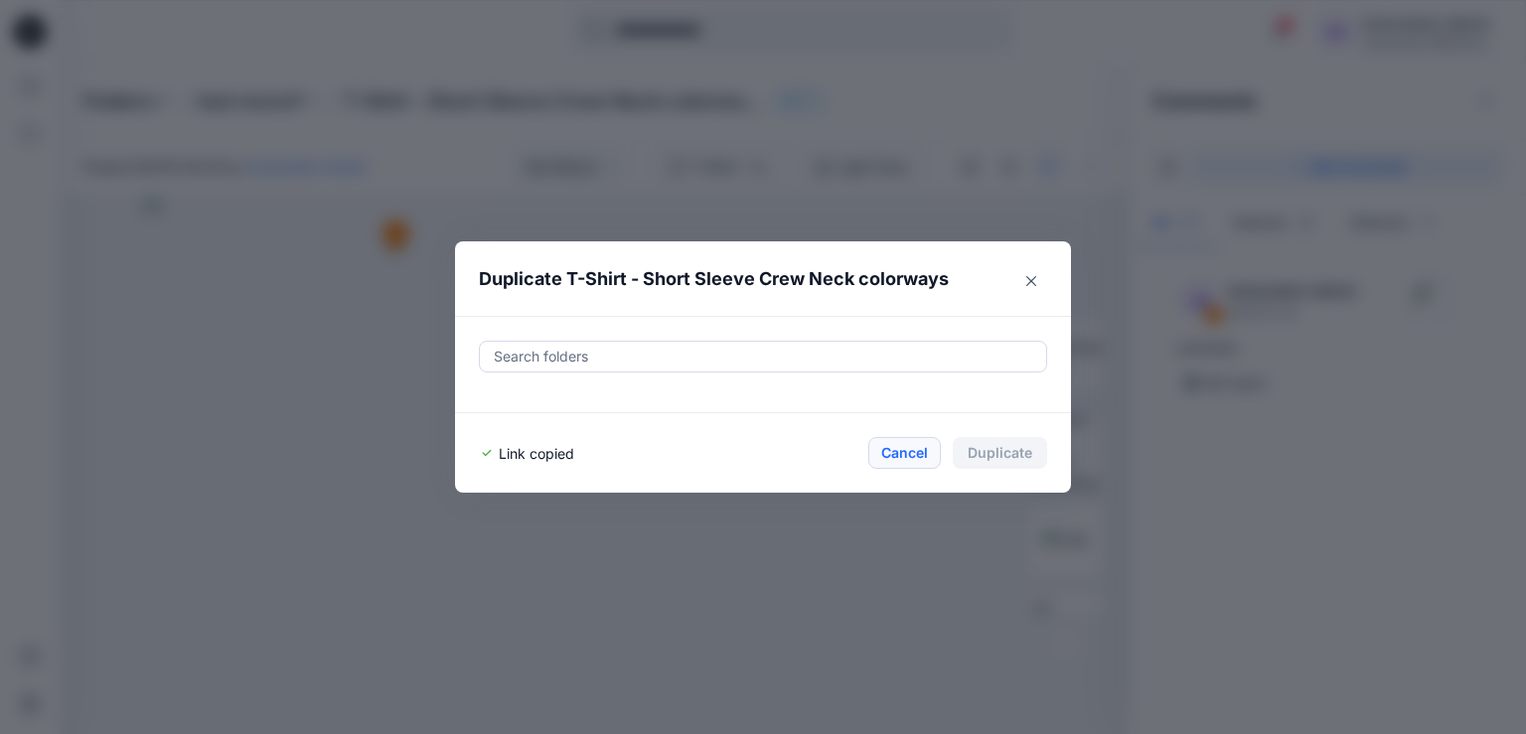
click at [904, 450] on button "Cancel" at bounding box center [904, 453] width 73 height 32
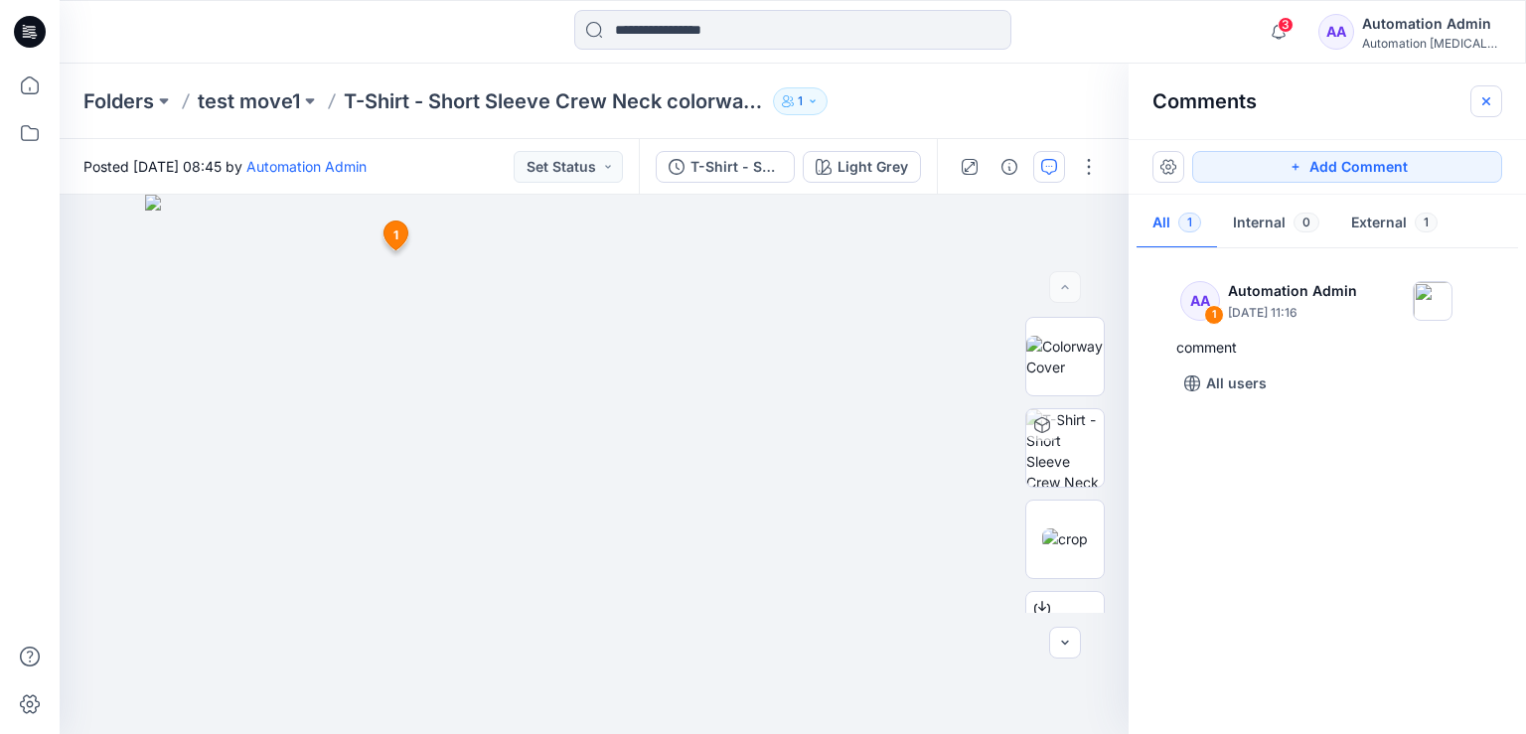
click at [1492, 104] on icon "button" at bounding box center [1486, 101] width 16 height 16
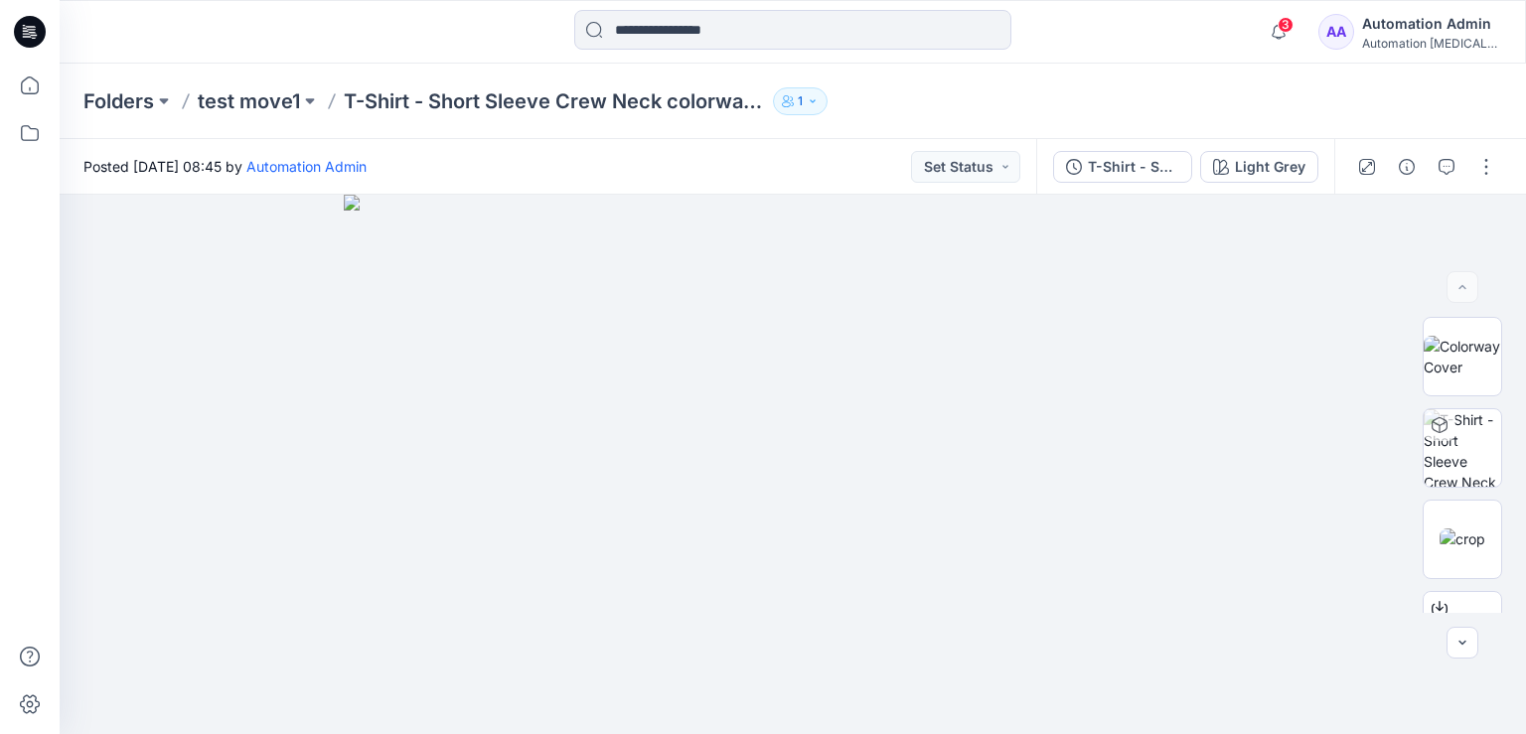
scroll to position [272, 0]
click at [1493, 172] on button "button" at bounding box center [1486, 167] width 32 height 32
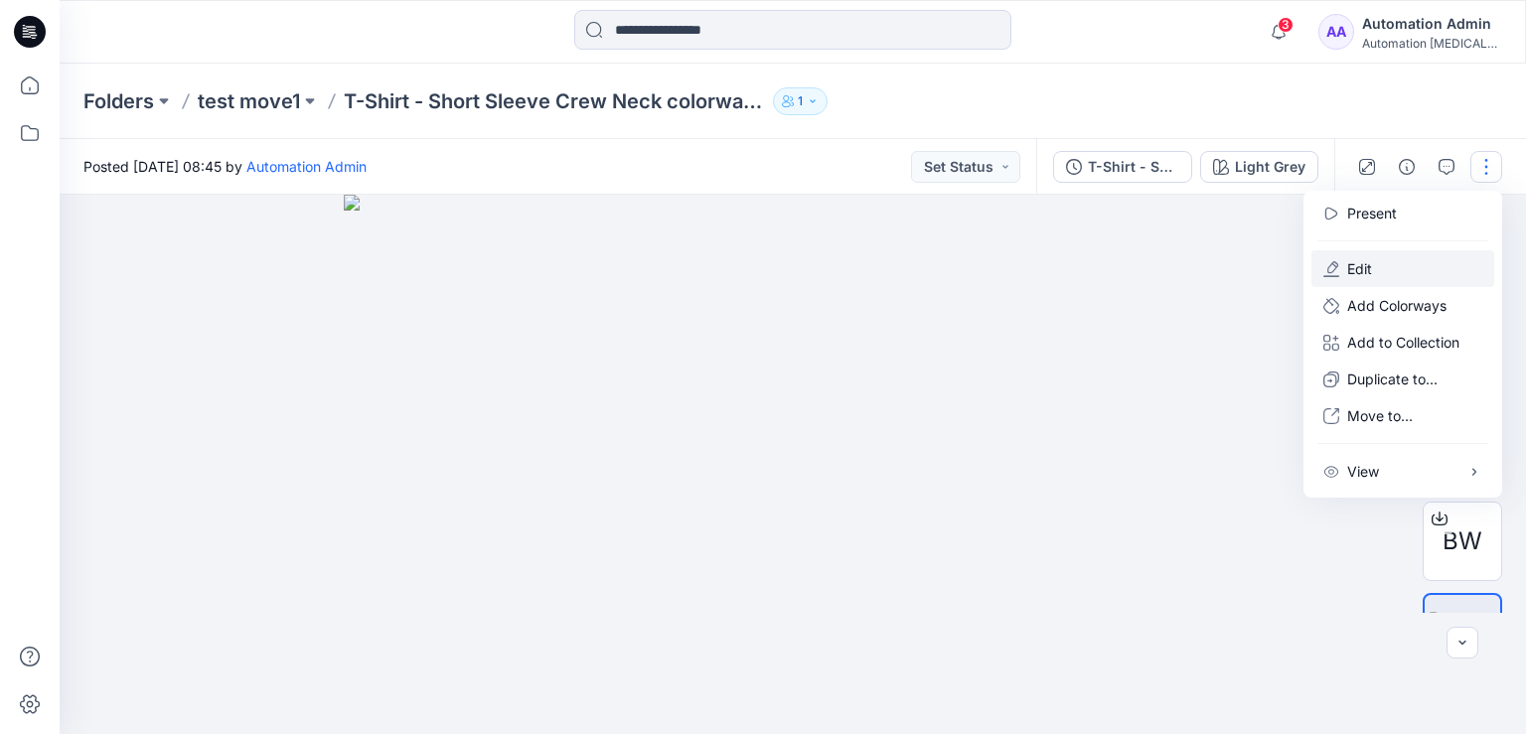
click at [1408, 267] on button "Edit" at bounding box center [1402, 268] width 183 height 37
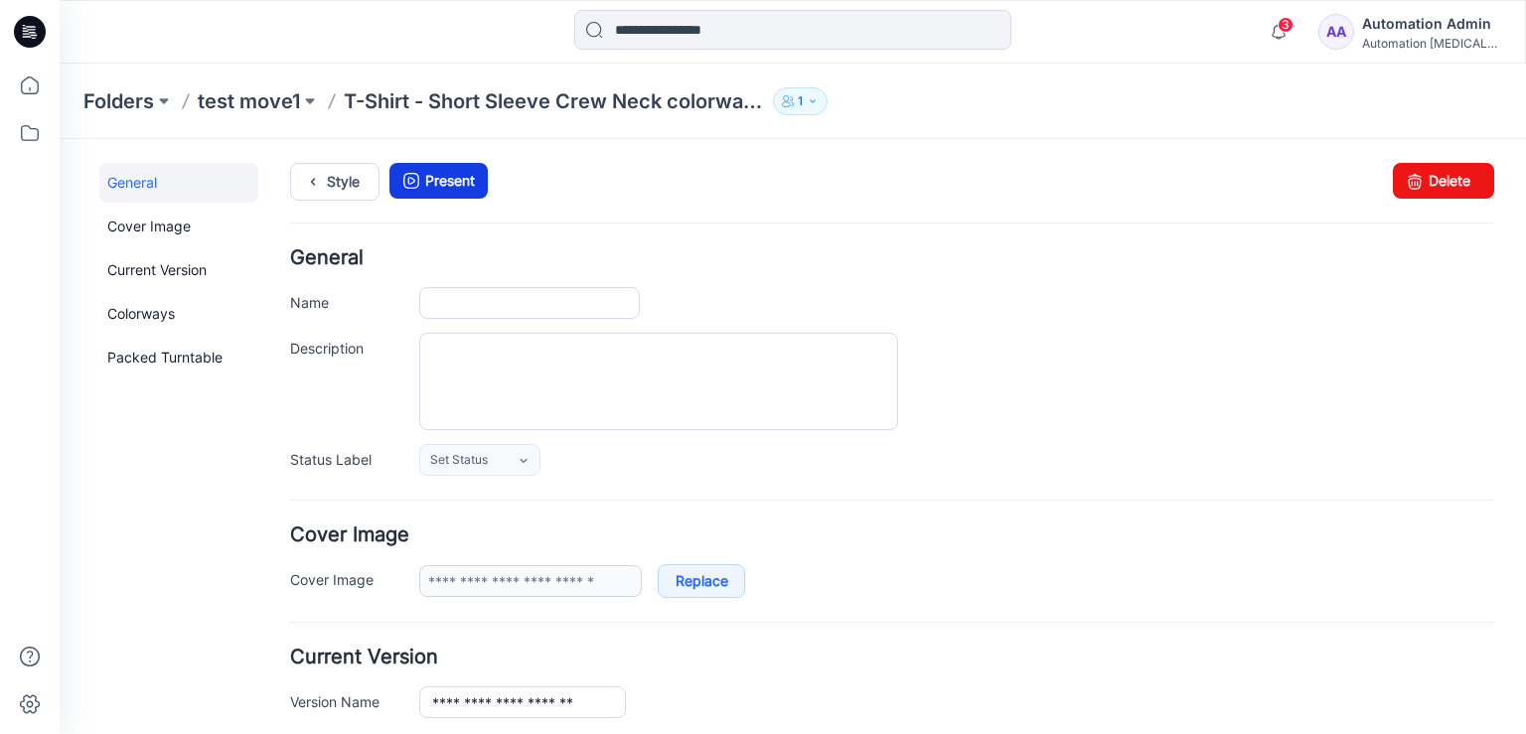
click at [450, 181] on link "Present" at bounding box center [438, 181] width 98 height 36
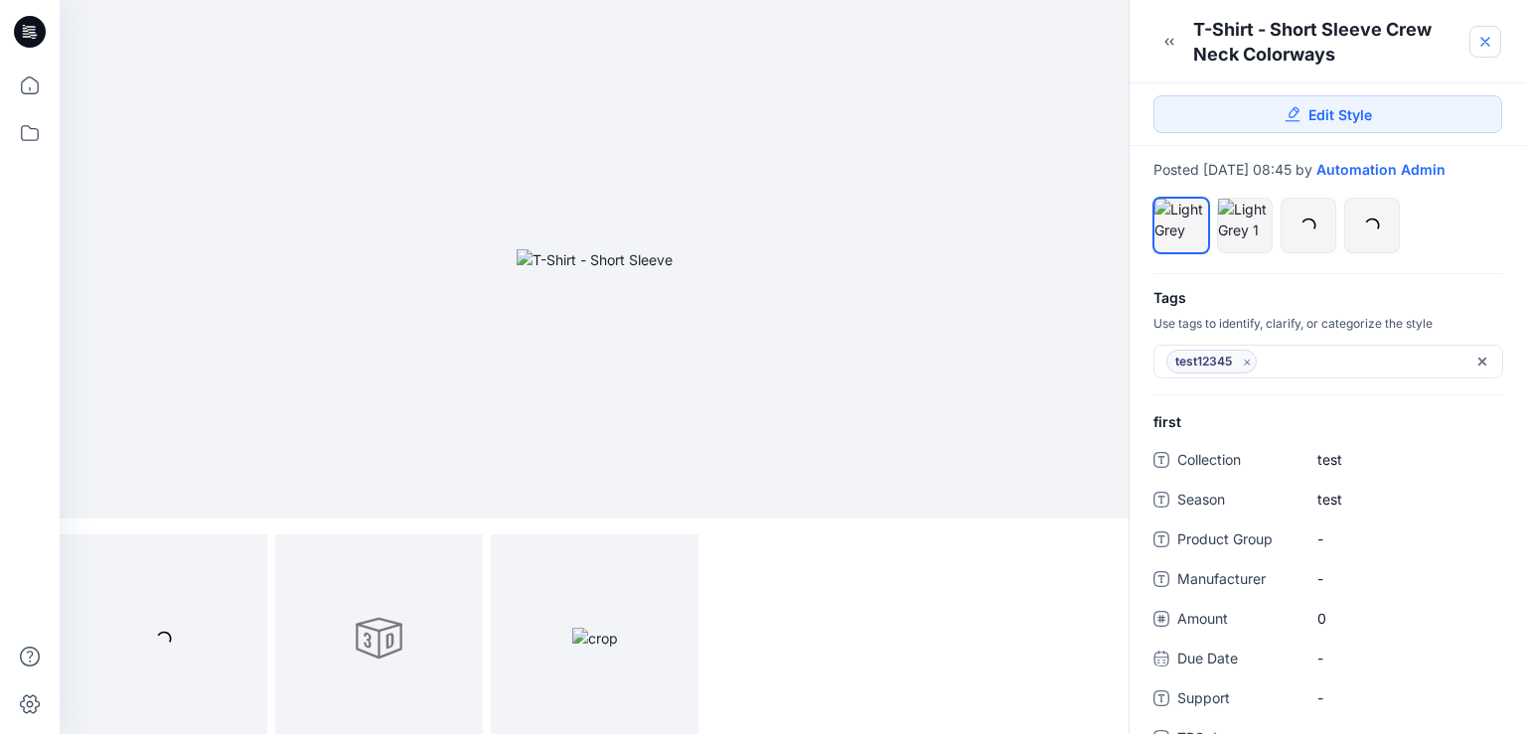
click at [1482, 40] on icon at bounding box center [1485, 42] width 8 height 8
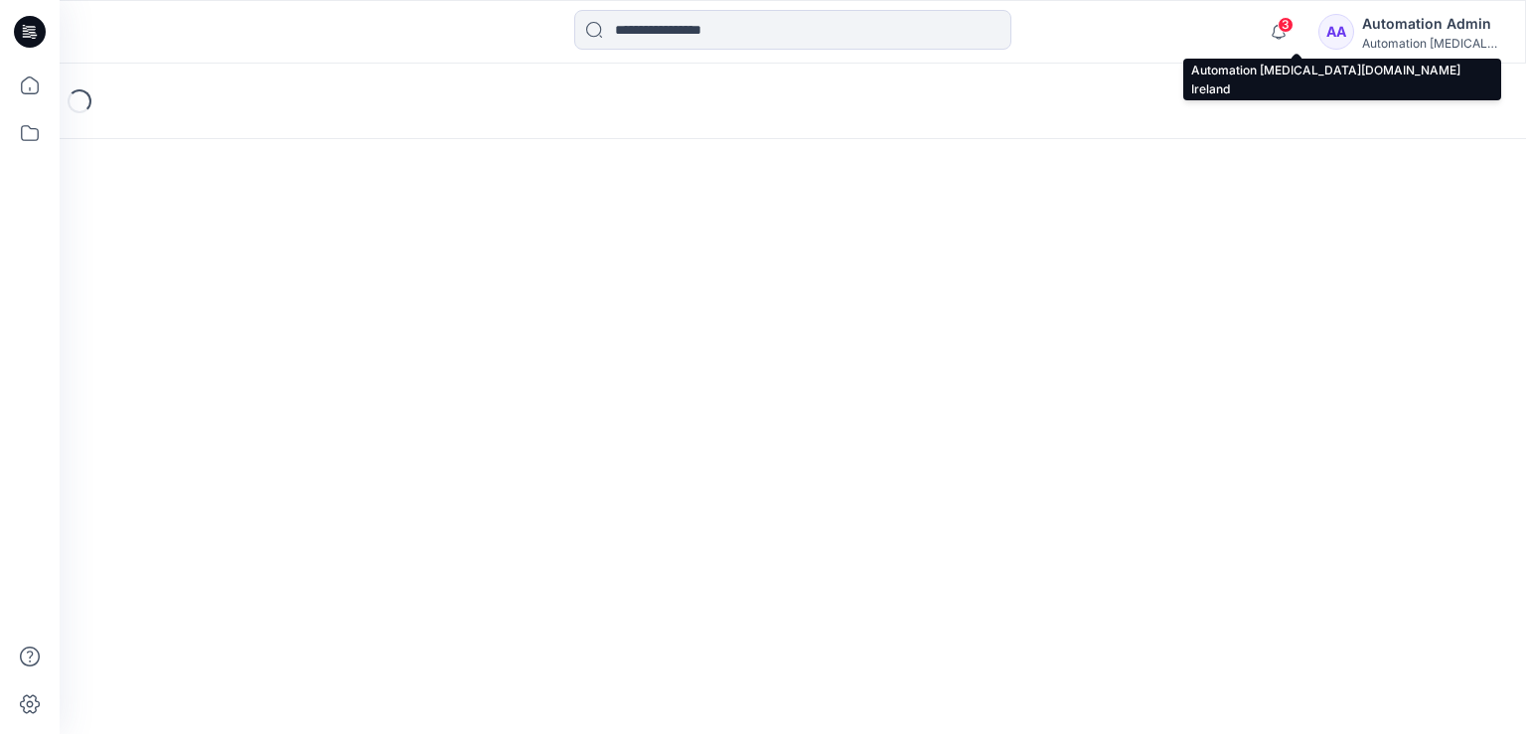
click at [1434, 28] on div "Automation Admin" at bounding box center [1431, 24] width 139 height 24
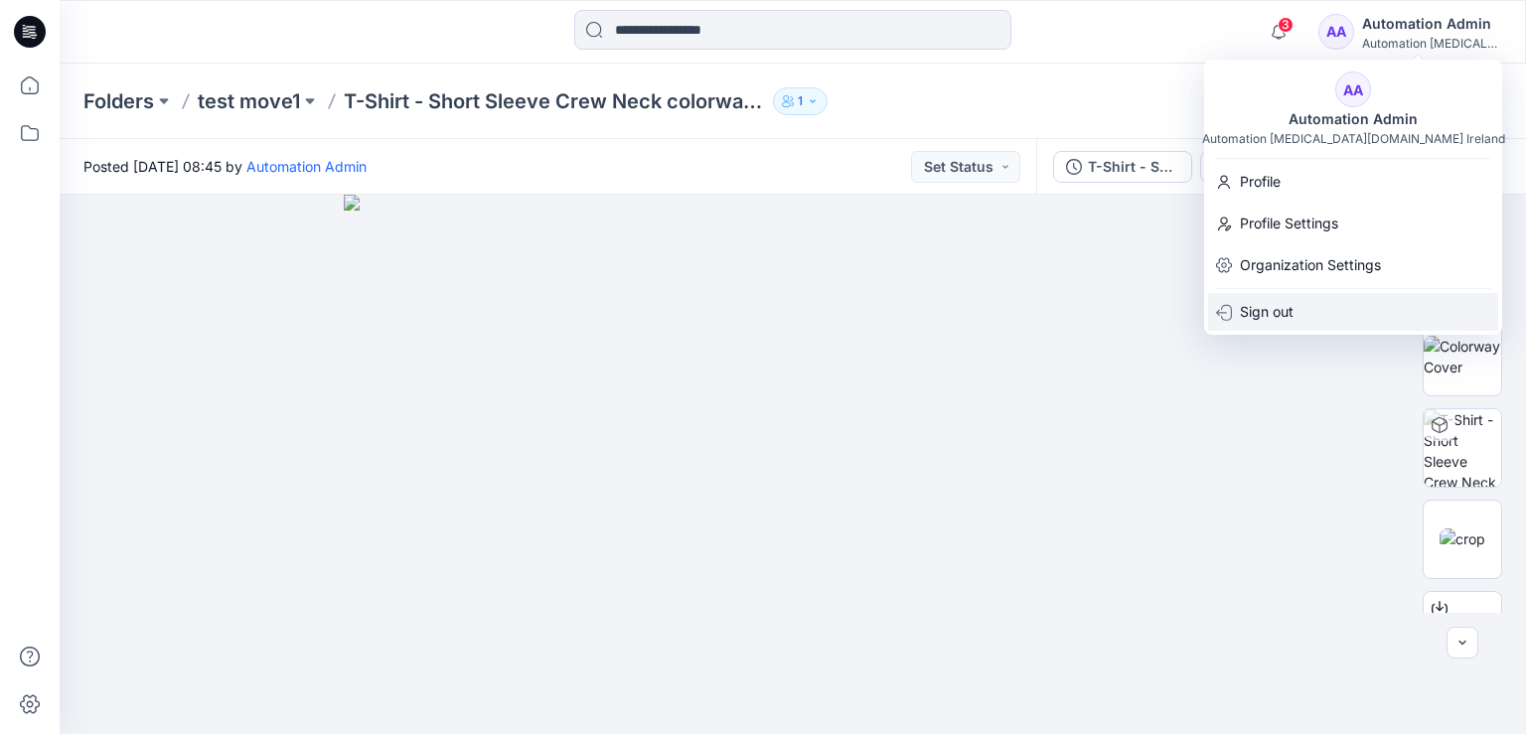
click at [1294, 313] on div "Sign out" at bounding box center [1353, 312] width 290 height 38
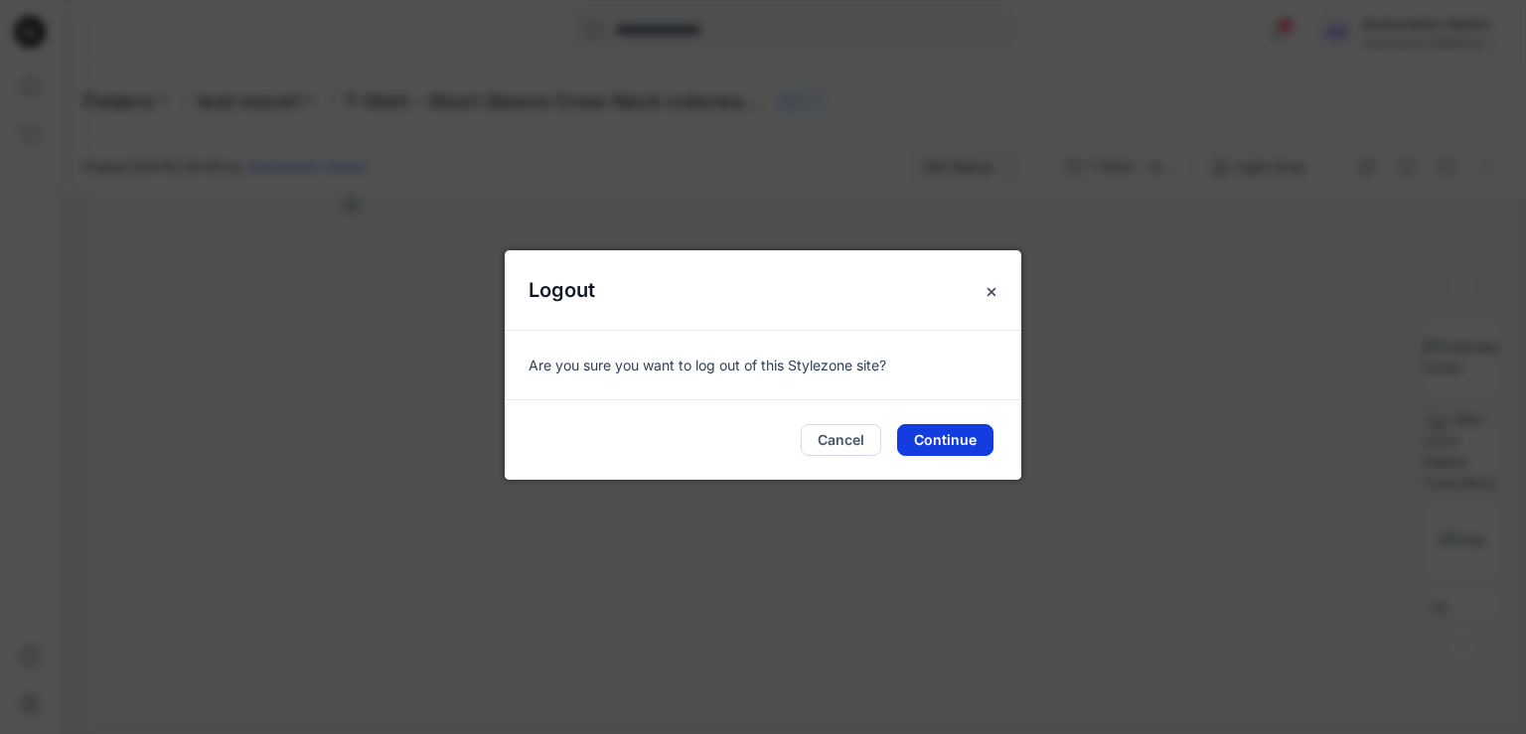
click at [948, 440] on button "Continue" at bounding box center [945, 440] width 96 height 32
